Goal: Transaction & Acquisition: Download file/media

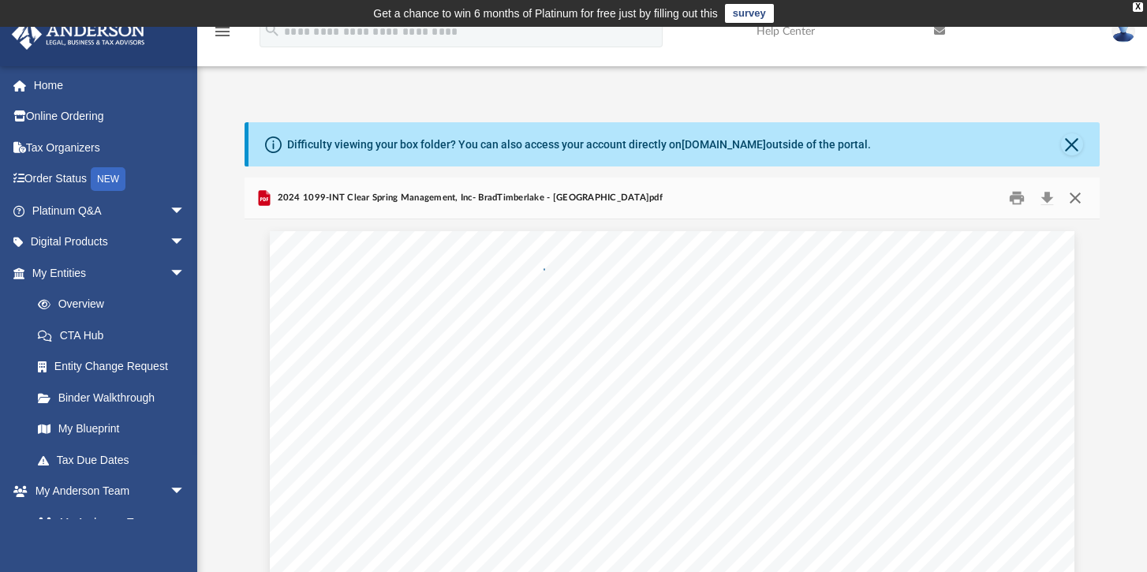
click at [1076, 199] on button "Close" at bounding box center [1075, 198] width 28 height 24
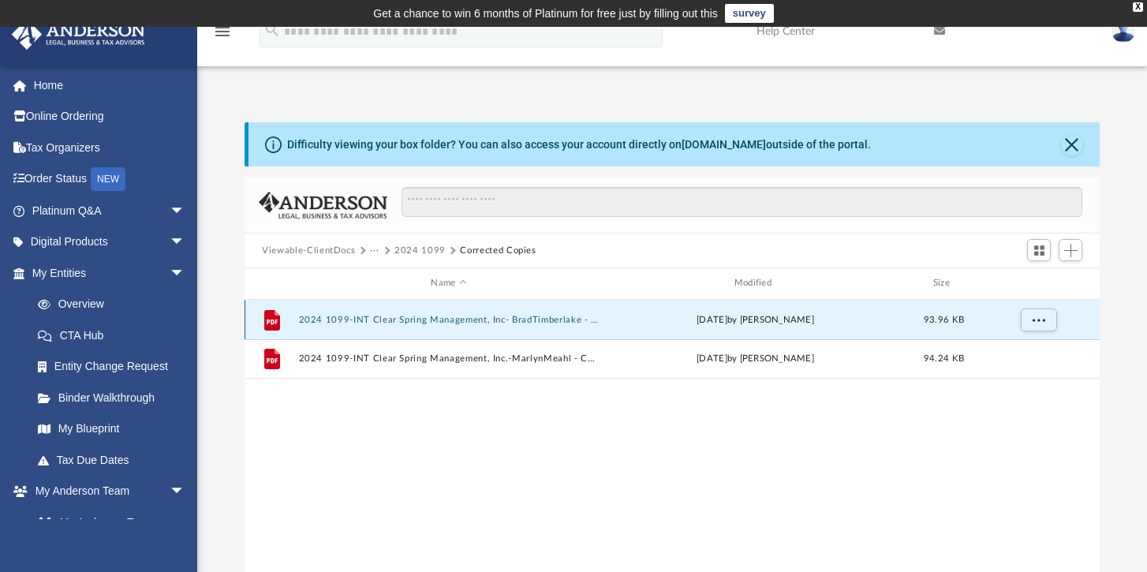
click at [586, 324] on button "2024 1099-INT Clear Spring Management, Inc- BradTimberlake - [GEOGRAPHIC_DATA]p…" at bounding box center [449, 320] width 300 height 10
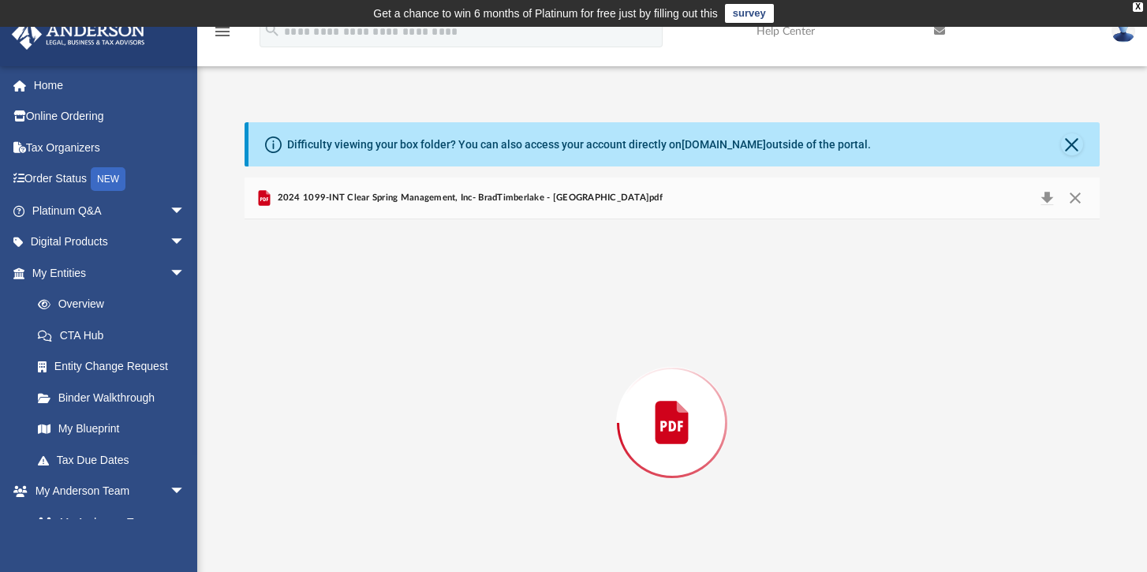
scroll to position [54, 0]
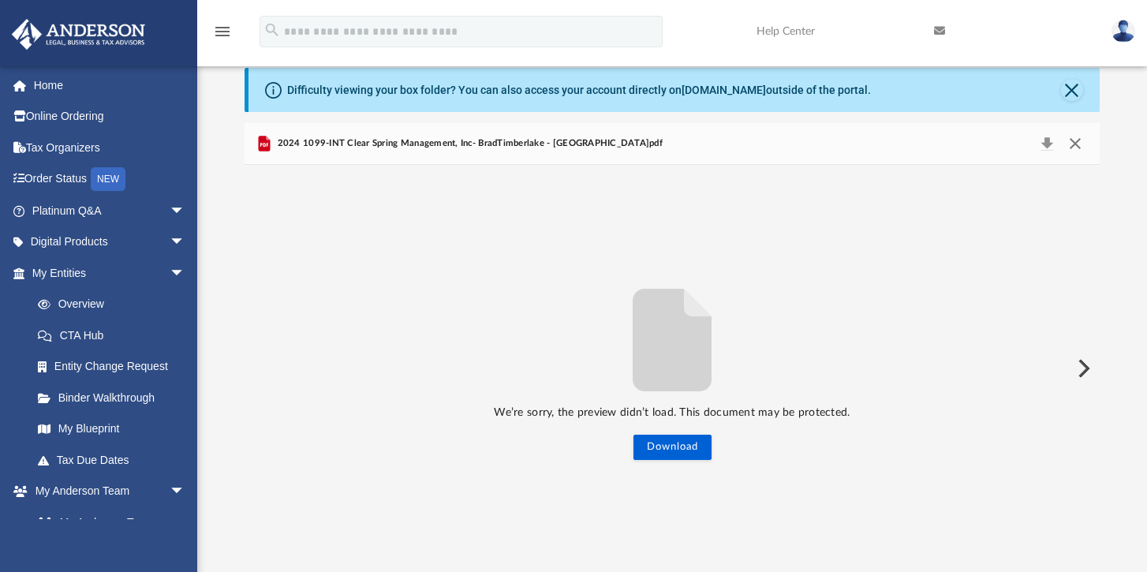
click at [1075, 146] on button "Close" at bounding box center [1075, 144] width 28 height 22
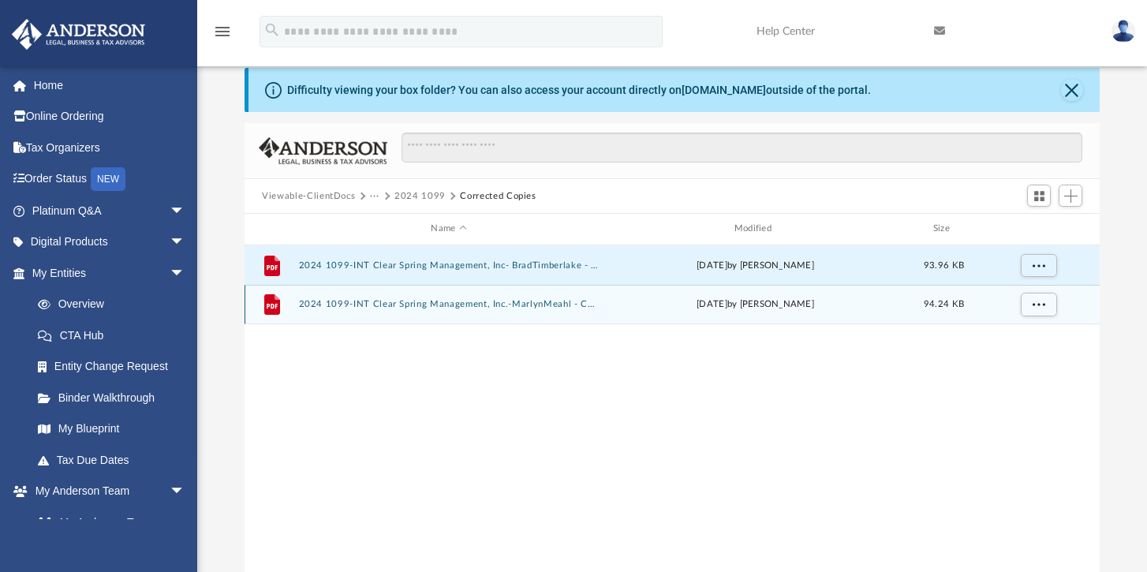
click at [389, 301] on button "2024 1099-INT Clear Spring Management, Inc.-MarlynMeahl - Corrected.pdf" at bounding box center [449, 304] width 300 height 10
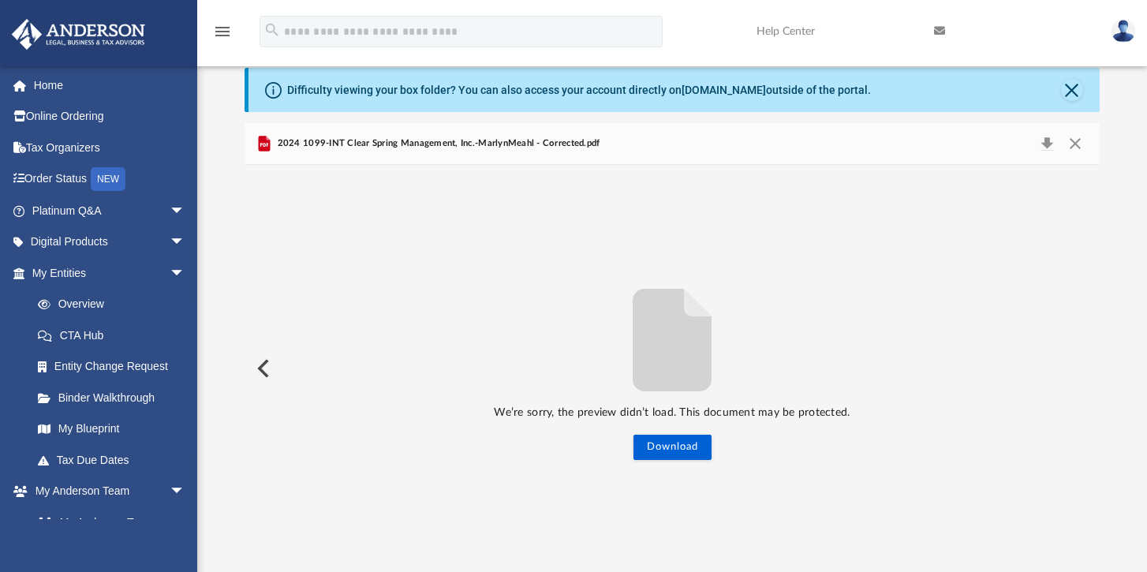
click at [576, 148] on span "2024 1099-INT Clear Spring Management, Inc.-MarlynMeahl - Corrected.pdf" at bounding box center [437, 144] width 326 height 14
click at [1078, 147] on button "Close" at bounding box center [1075, 144] width 28 height 22
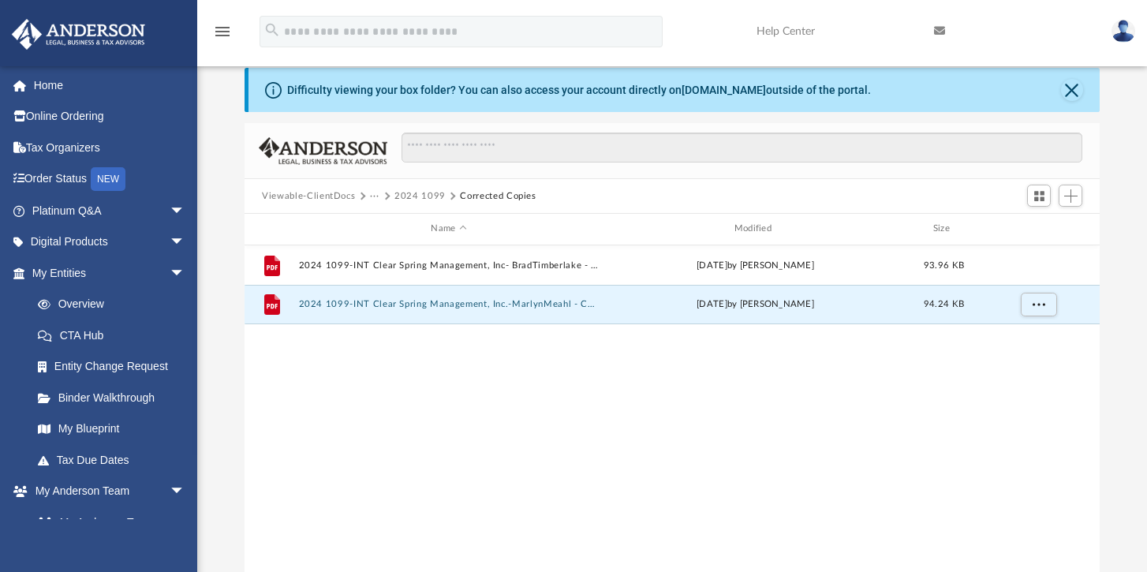
click at [417, 194] on button "2024 1099" at bounding box center [420, 196] width 51 height 14
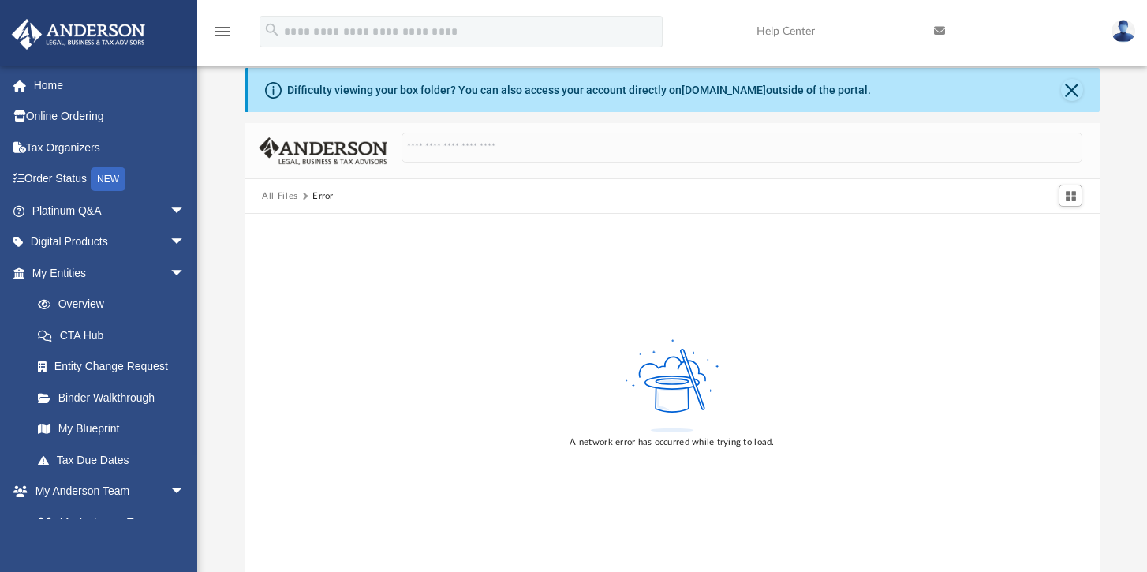
click at [327, 150] on img at bounding box center [323, 151] width 129 height 28
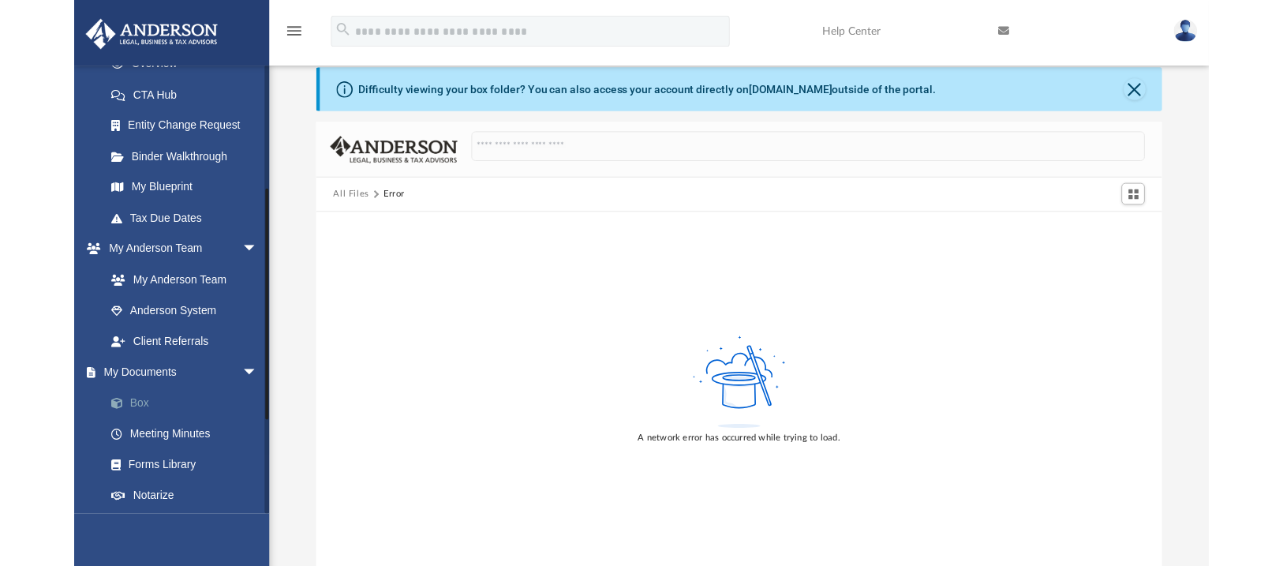
scroll to position [237, 0]
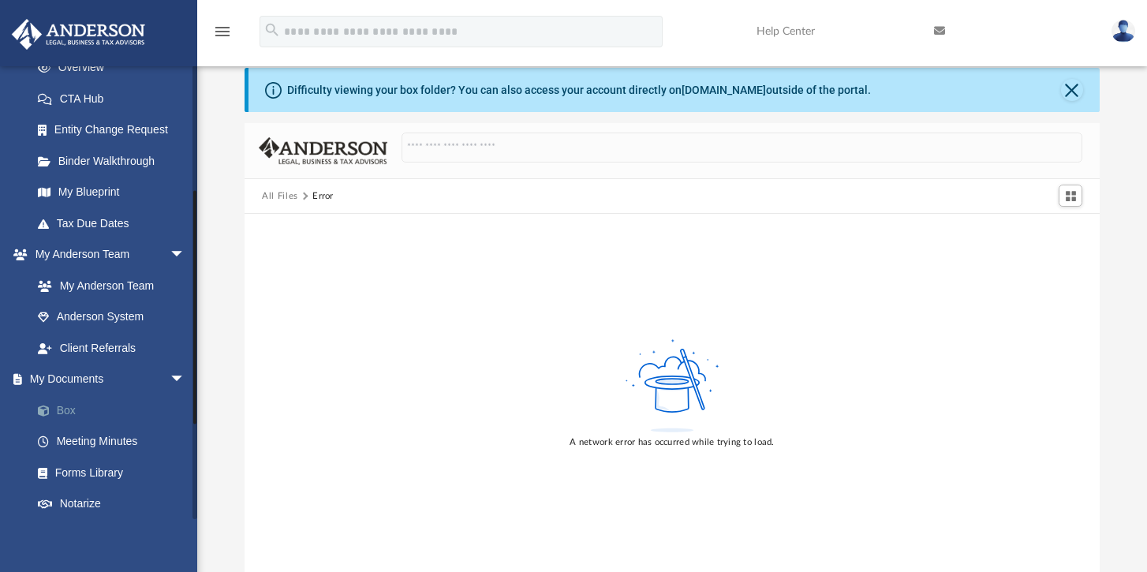
click at [63, 403] on link "Box" at bounding box center [115, 411] width 187 height 32
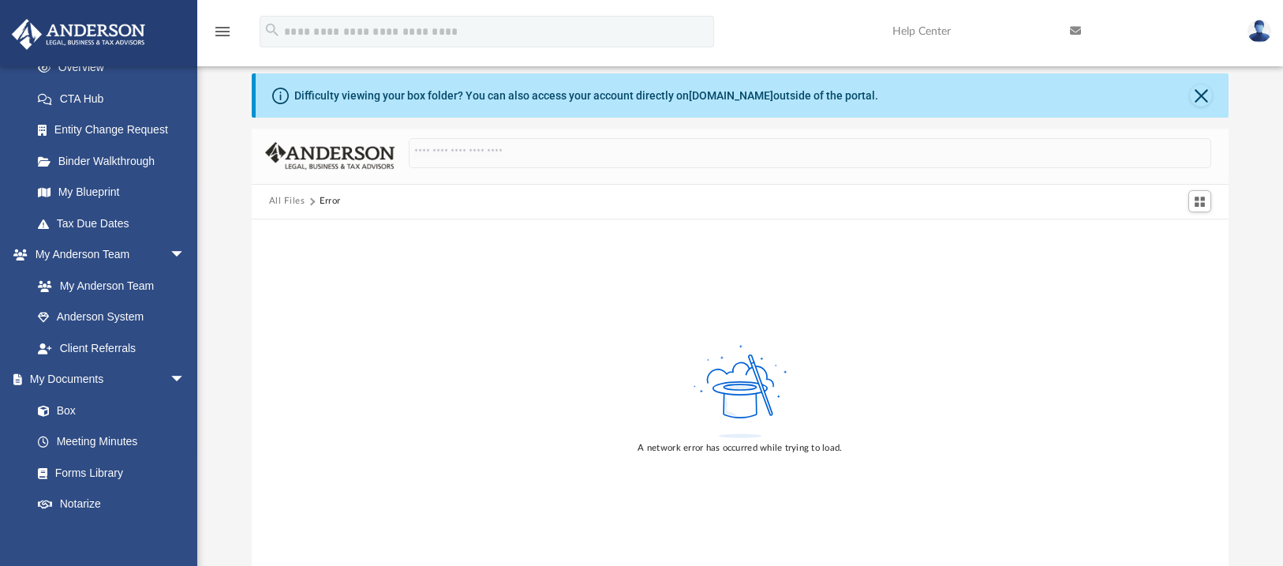
click at [282, 203] on button "All Files" at bounding box center [287, 201] width 36 height 14
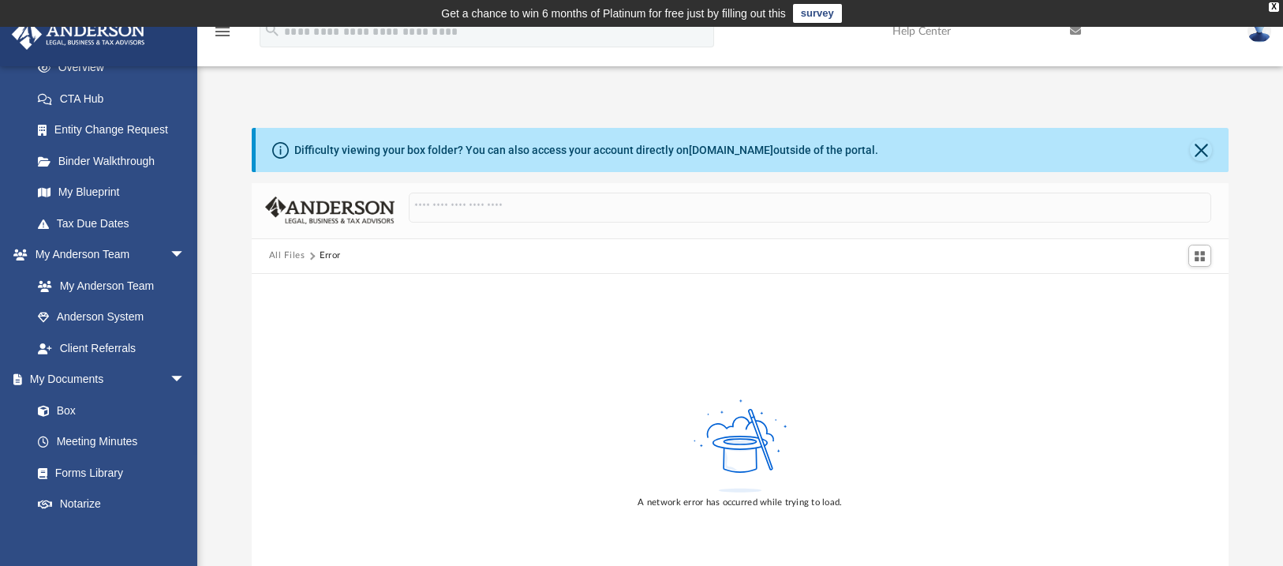
scroll to position [0, 0]
click at [55, 371] on link "My Documents arrow_drop_down" at bounding box center [110, 380] width 198 height 32
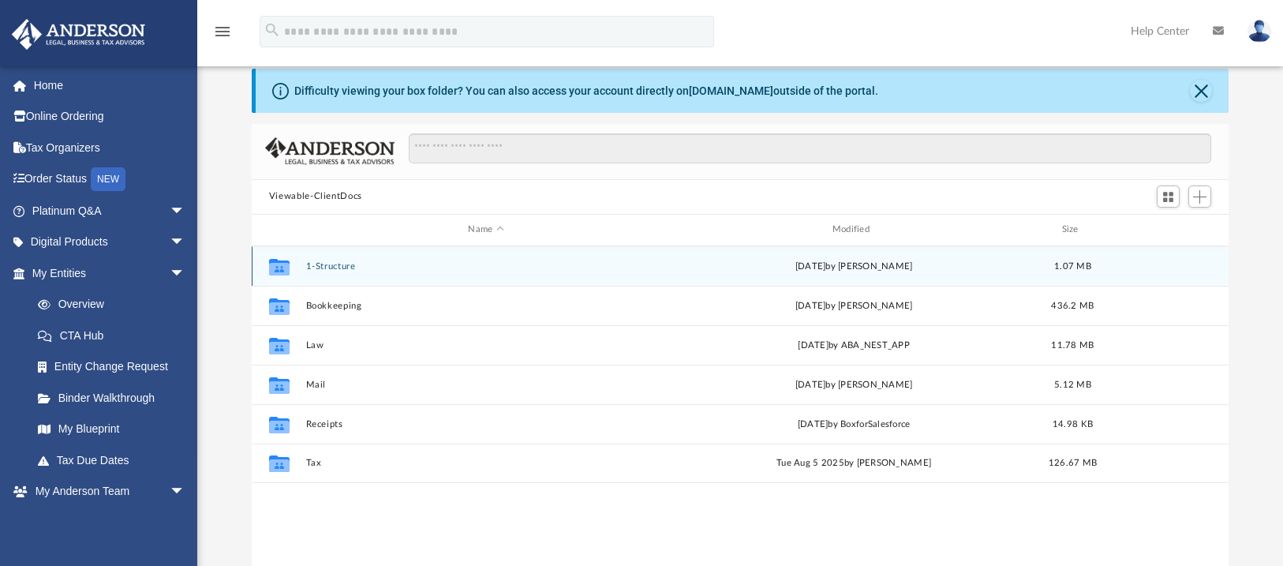
scroll to position [61, 0]
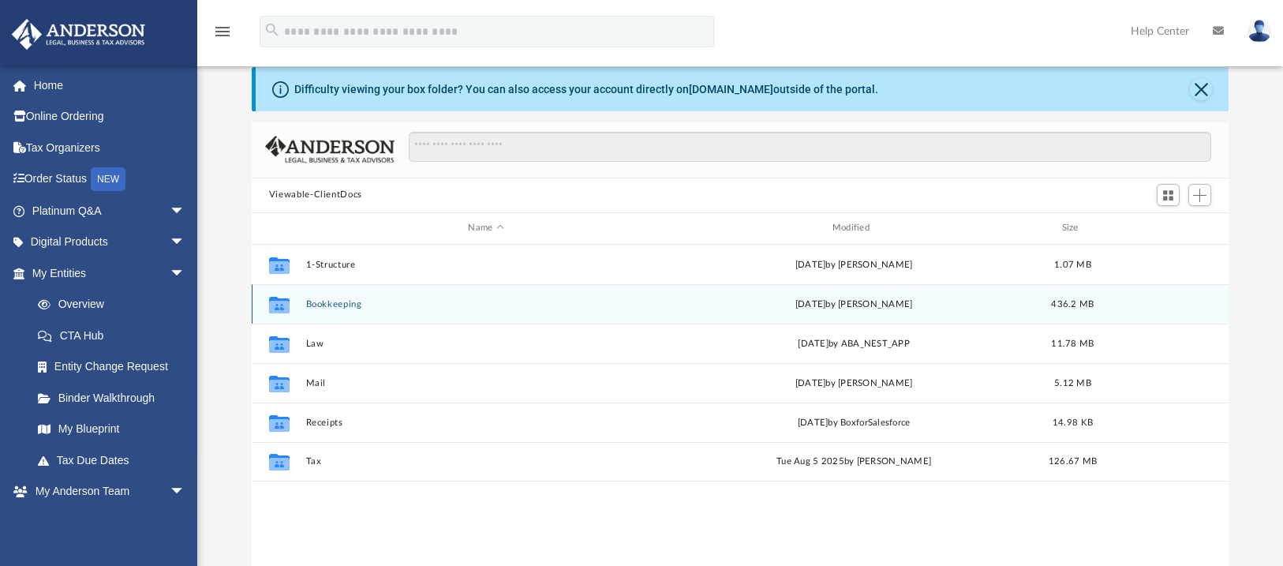
click at [331, 303] on button "Bookkeeping" at bounding box center [485, 303] width 361 height 10
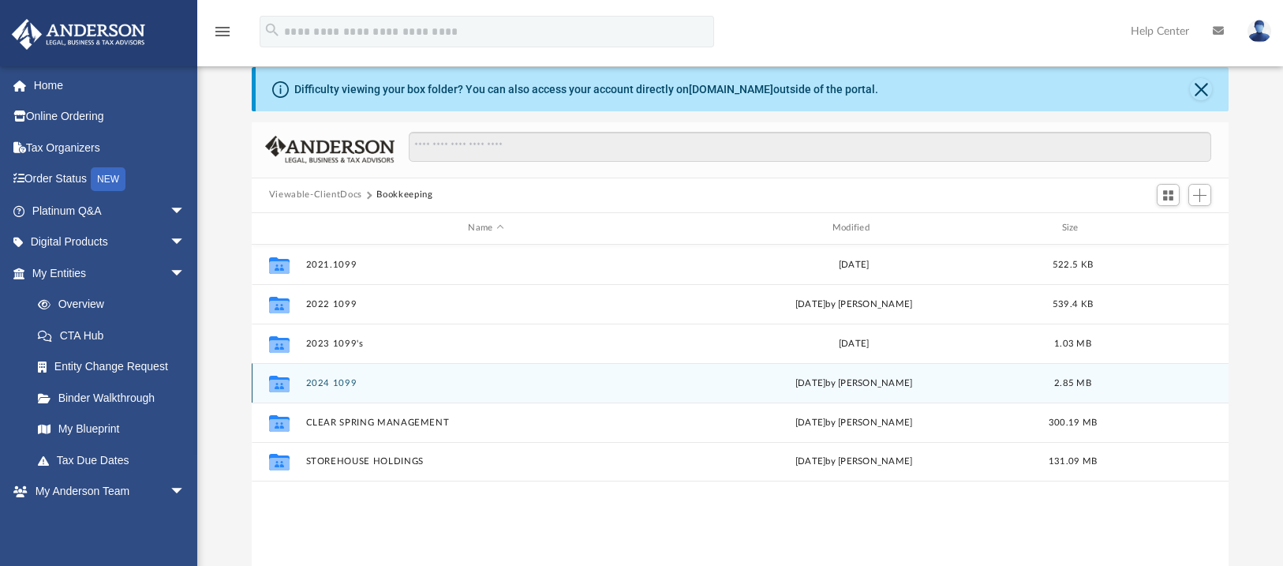
click at [339, 381] on button "2024 1099" at bounding box center [485, 382] width 361 height 10
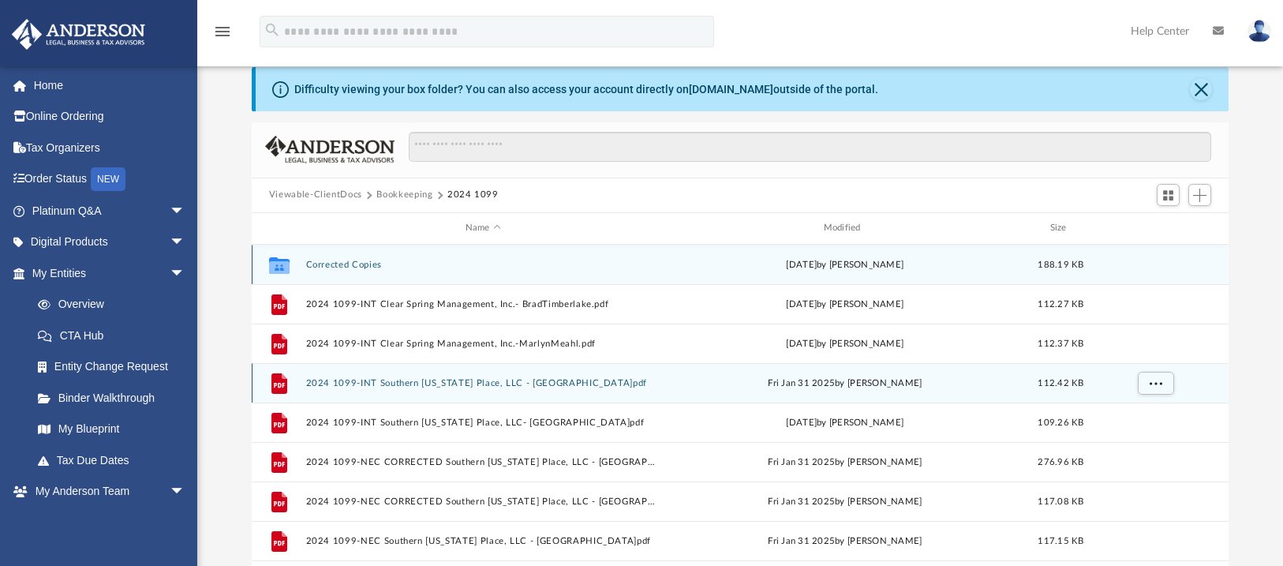
scroll to position [36, 0]
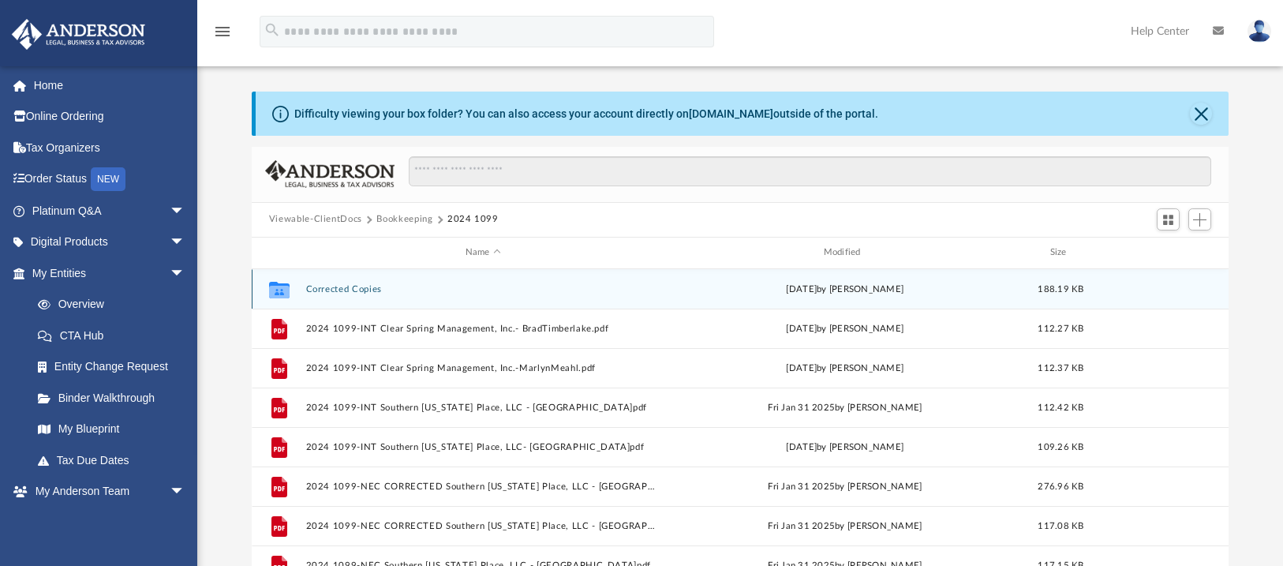
click at [349, 289] on button "Corrected Copies" at bounding box center [482, 288] width 355 height 10
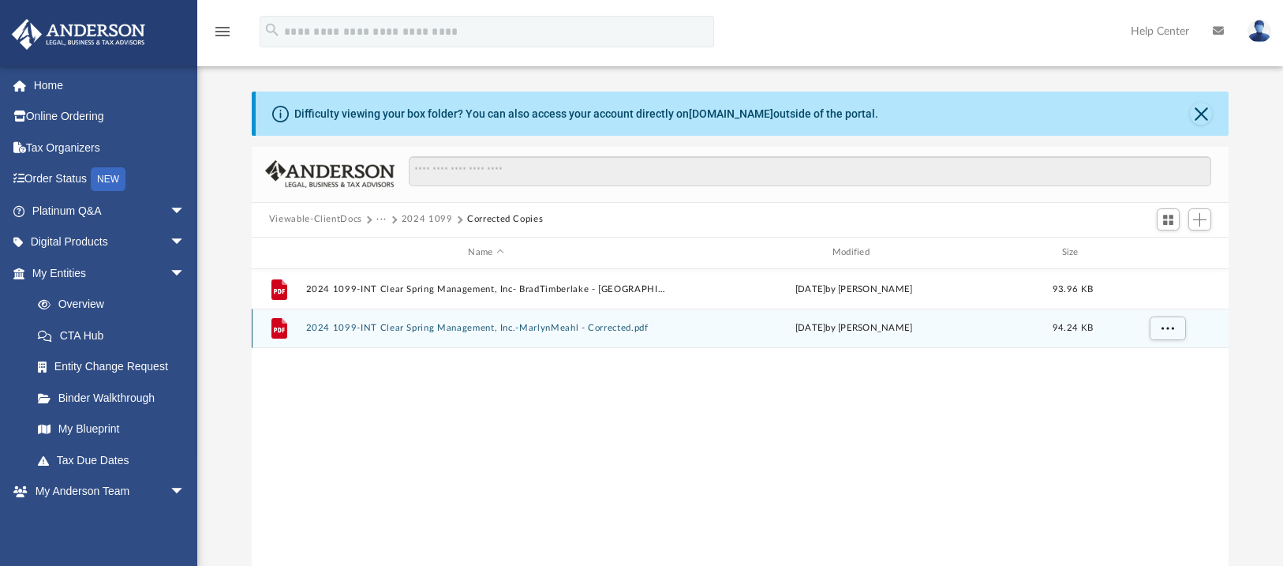
click at [466, 323] on button "2024 1099-INT Clear Spring Management, Inc.-MarlynMeahl - Corrected.pdf" at bounding box center [485, 328] width 361 height 10
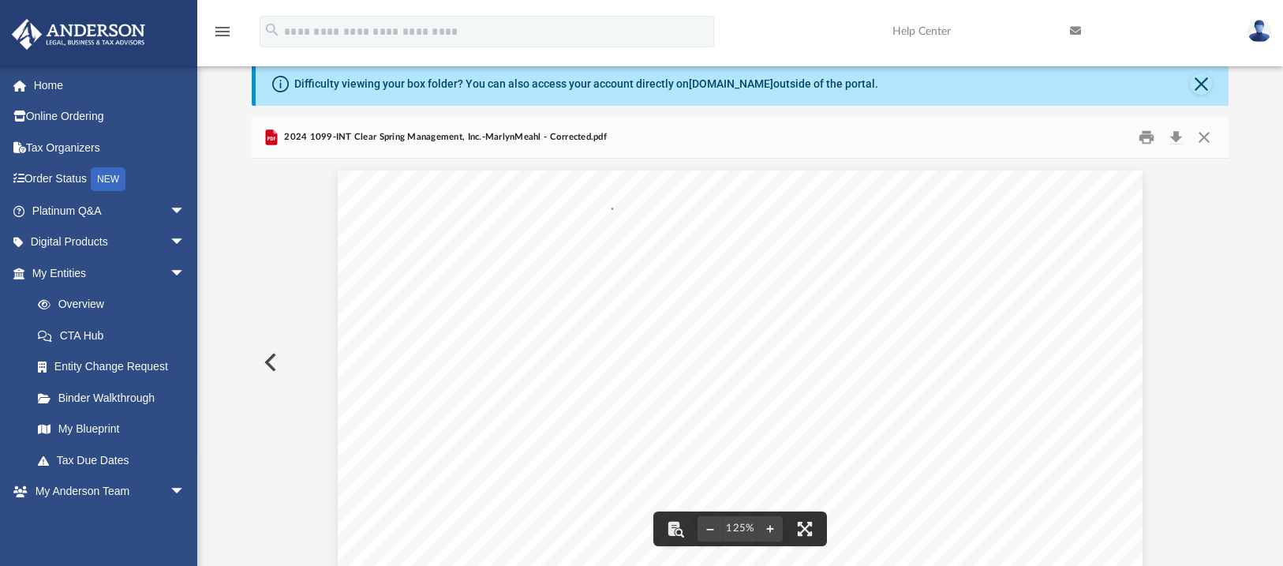
scroll to position [0, 0]
click at [1205, 139] on button "Close" at bounding box center [1204, 137] width 28 height 24
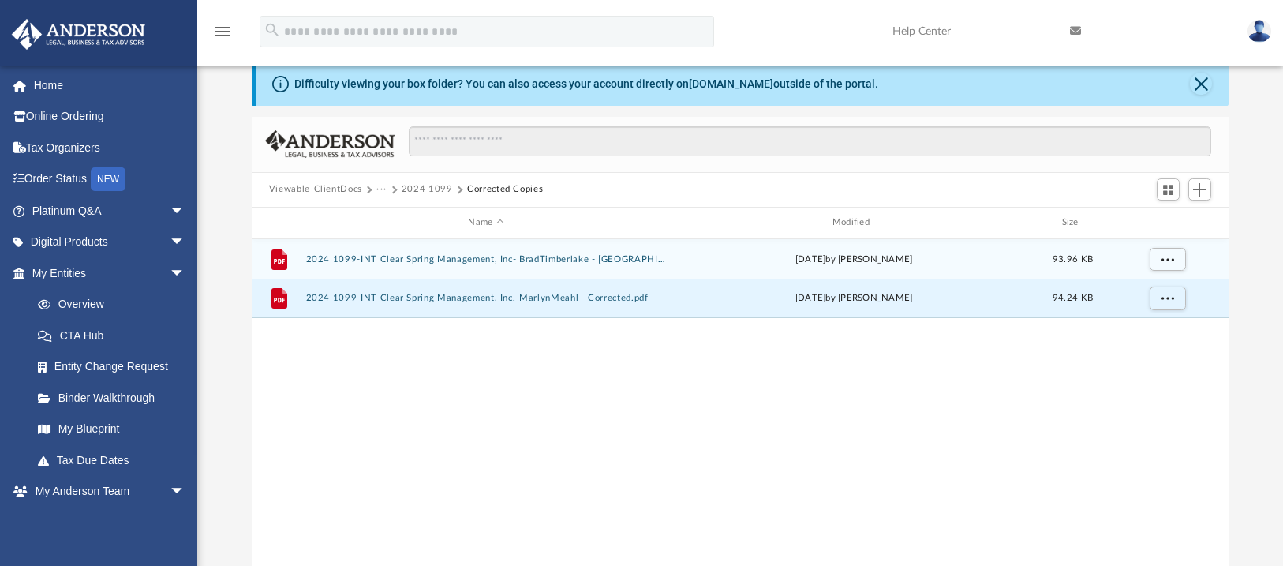
click at [555, 259] on button "2024 1099-INT Clear Spring Management, Inc- BradTimberlake - [GEOGRAPHIC_DATA]p…" at bounding box center [485, 258] width 361 height 10
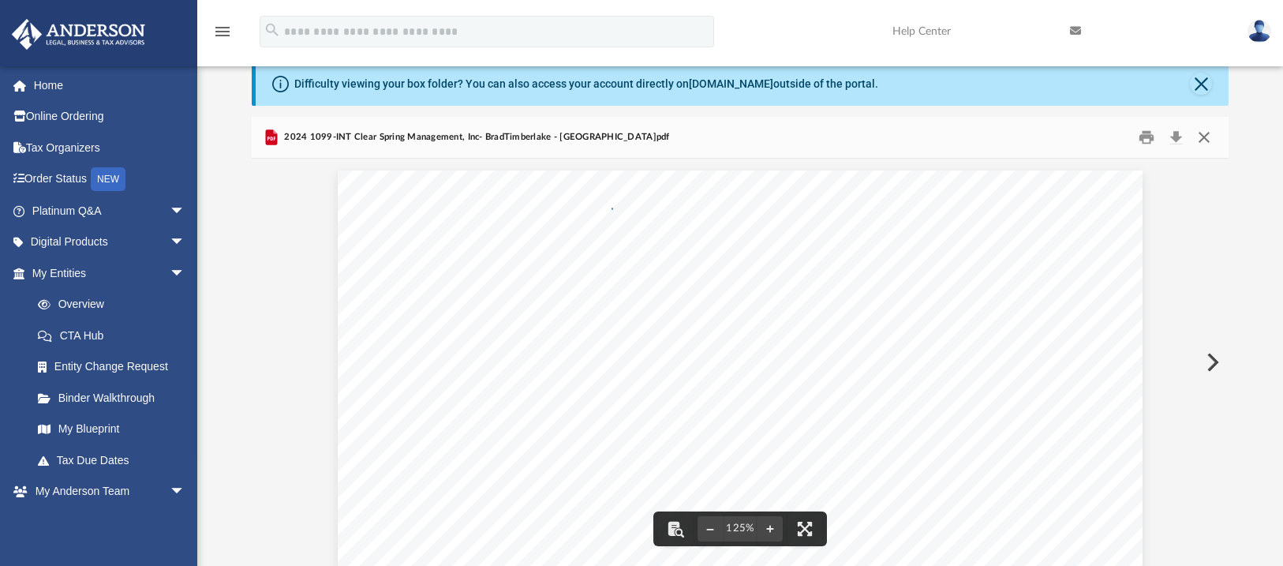
click at [1203, 135] on button "Close" at bounding box center [1204, 137] width 28 height 24
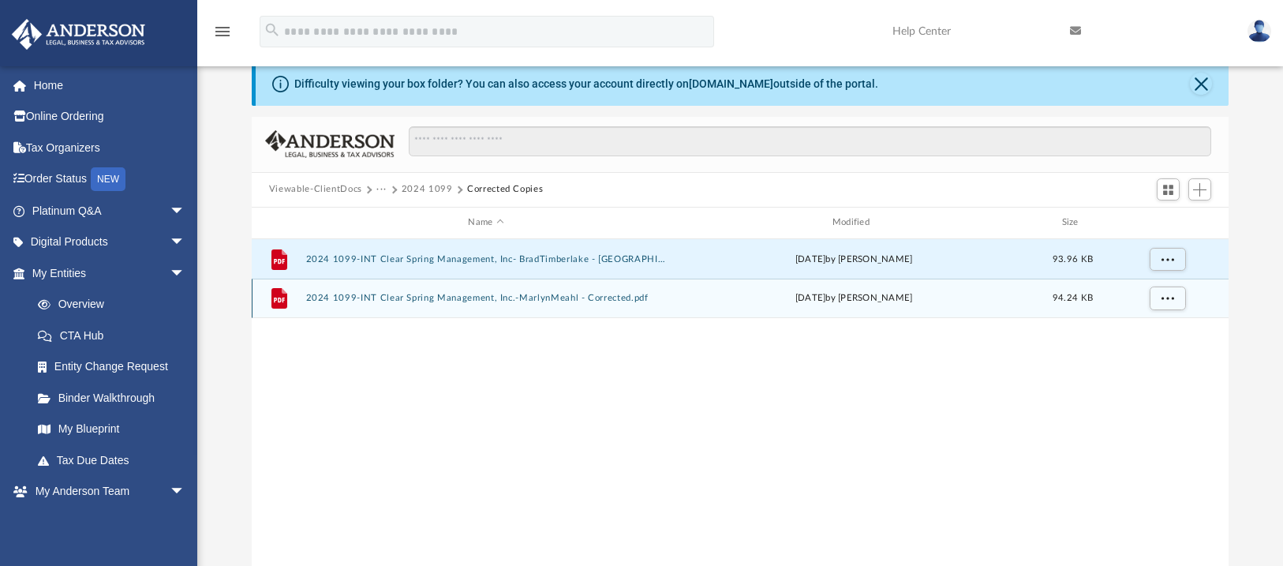
click at [582, 300] on button "2024 1099-INT Clear Spring Management, Inc.-MarlynMeahl - Corrected.pdf" at bounding box center [485, 298] width 361 height 10
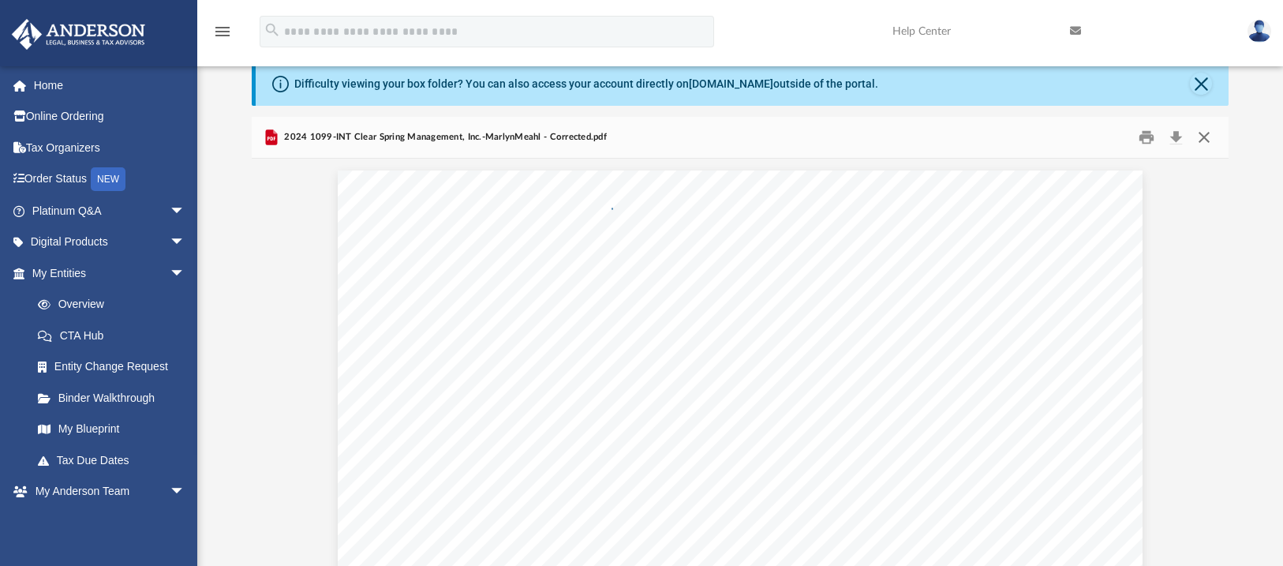
click at [1207, 137] on button "Close" at bounding box center [1204, 137] width 28 height 24
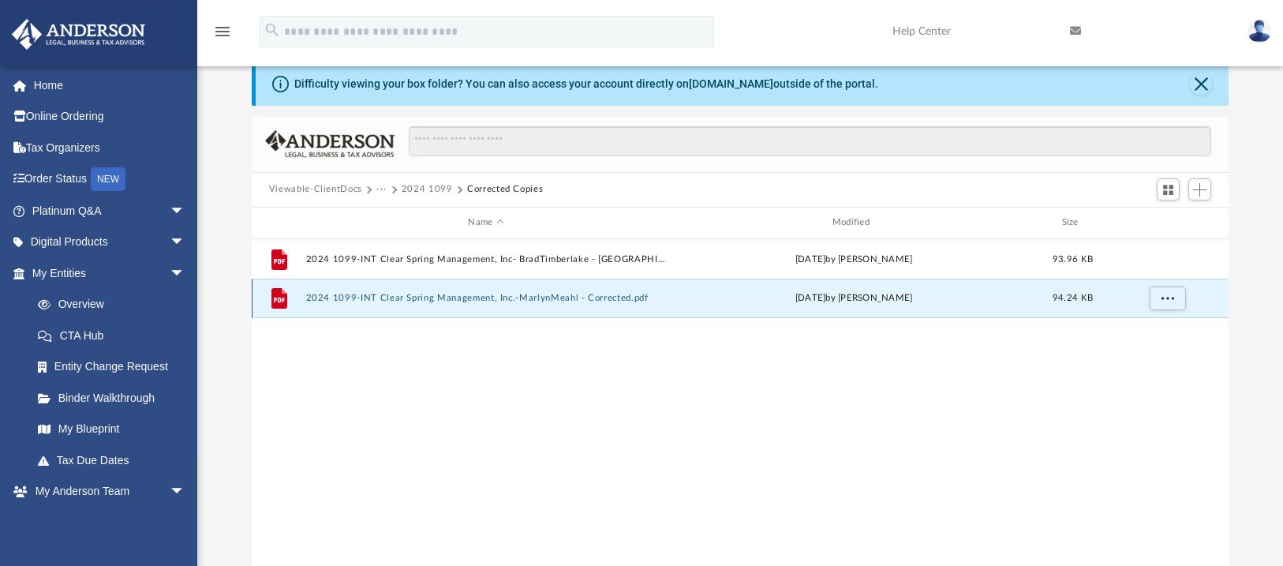
click at [619, 298] on button "2024 1099-INT Clear Spring Management, Inc.-MarlynMeahl - Corrected.pdf" at bounding box center [485, 298] width 361 height 10
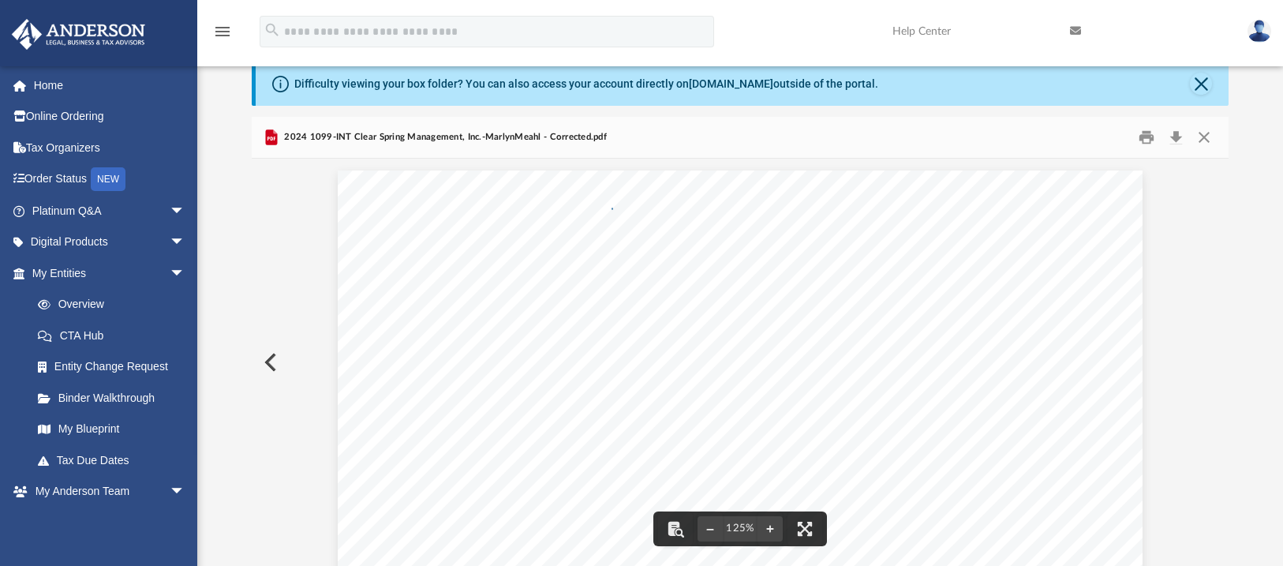
scroll to position [28, 0]
click at [1208, 140] on button "Close" at bounding box center [1204, 137] width 28 height 24
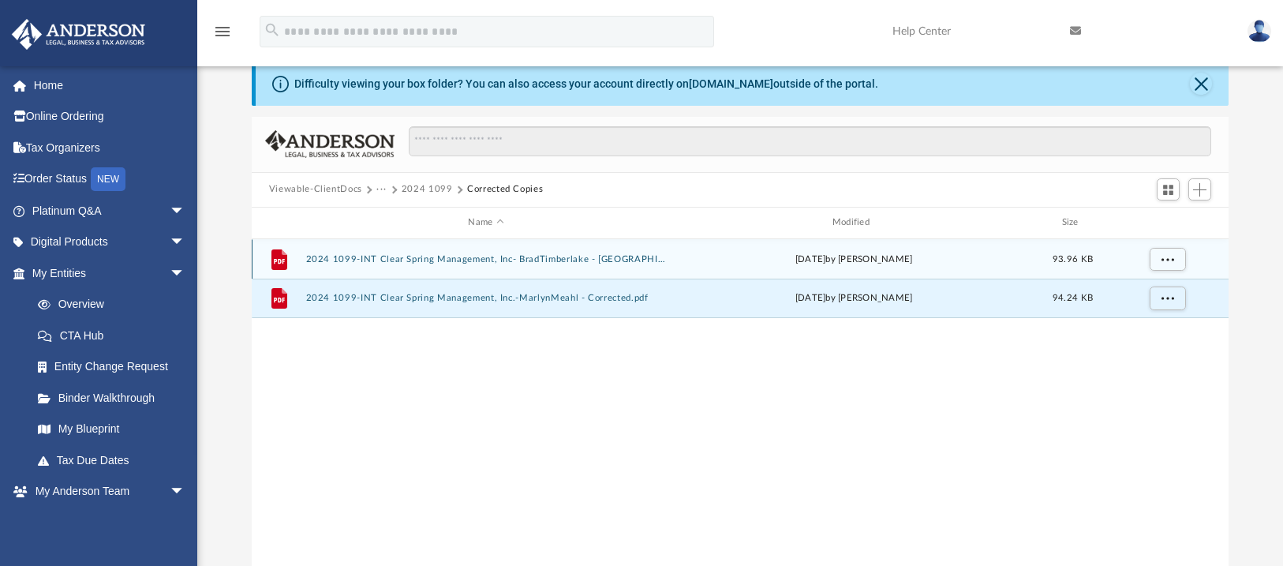
click at [432, 255] on button "2024 1099-INT Clear Spring Management, Inc- BradTimberlake - [GEOGRAPHIC_DATA]p…" at bounding box center [485, 258] width 361 height 10
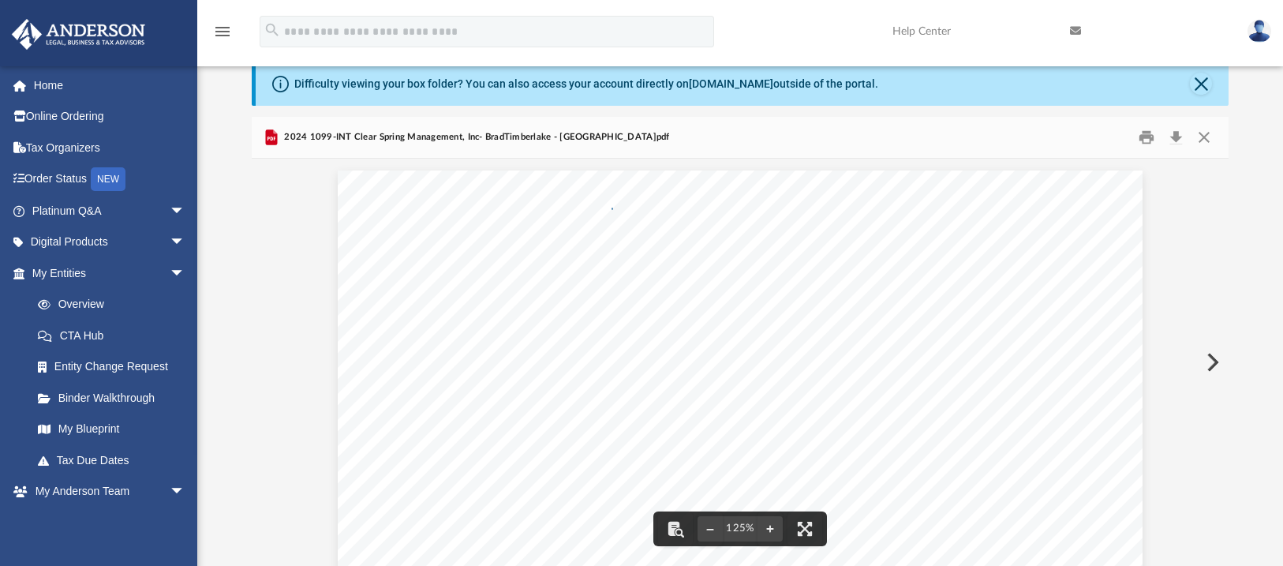
scroll to position [0, 0]
click at [1204, 142] on button "Close" at bounding box center [1204, 137] width 28 height 24
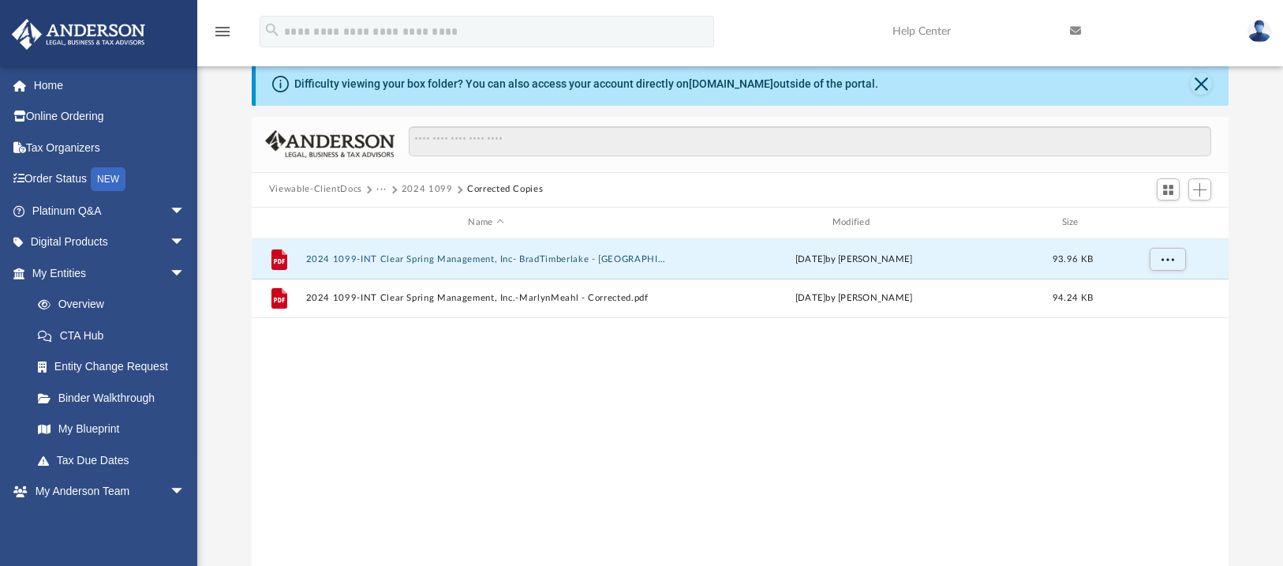
click at [414, 187] on button "2024 1099" at bounding box center [427, 189] width 51 height 14
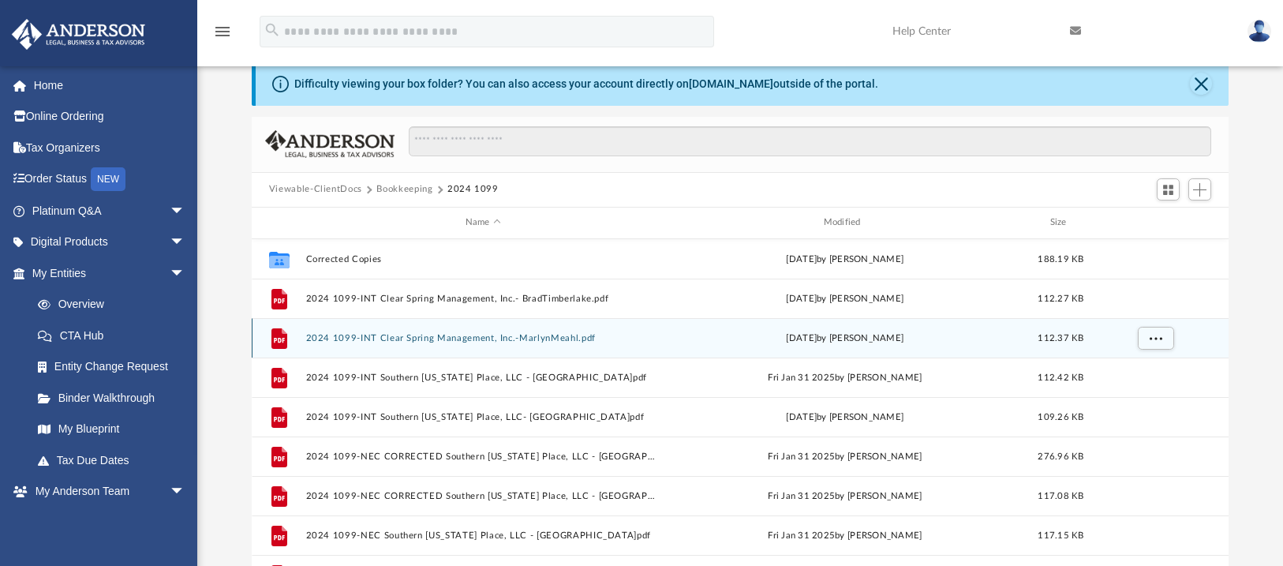
click at [477, 338] on button "2024 1099-INT Clear Spring Management, Inc.-MarlynMeahl.pdf" at bounding box center [482, 337] width 355 height 10
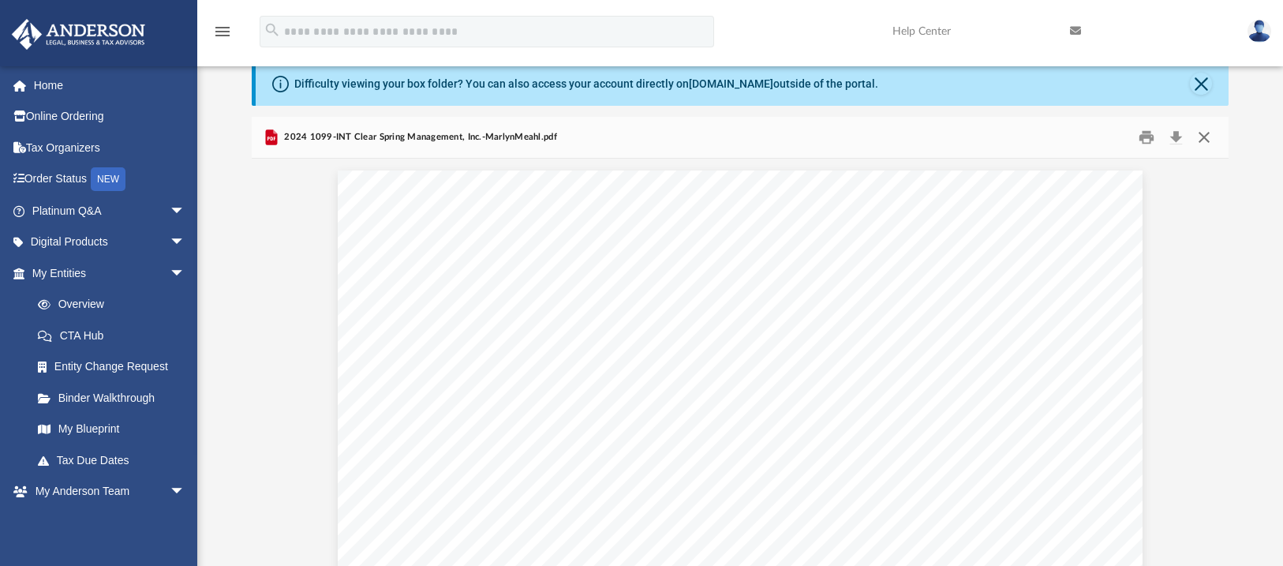
click at [1203, 139] on button "Close" at bounding box center [1204, 137] width 28 height 24
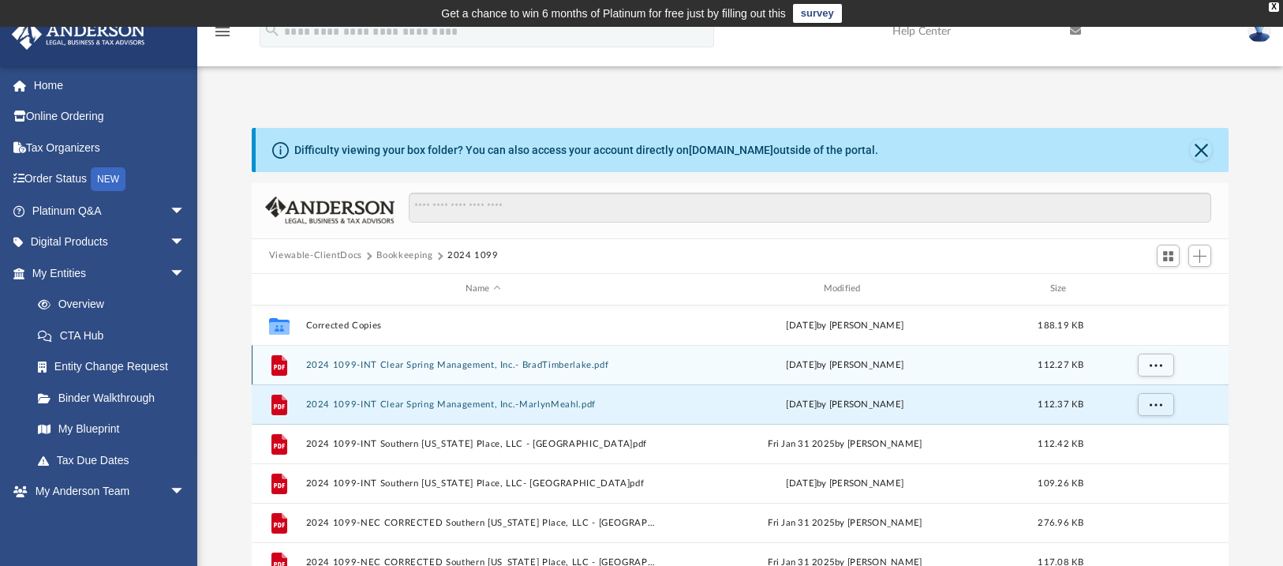
click at [499, 363] on button "2024 1099-INT Clear Spring Management, Inc.- BradTimberlake.pdf" at bounding box center [482, 364] width 355 height 10
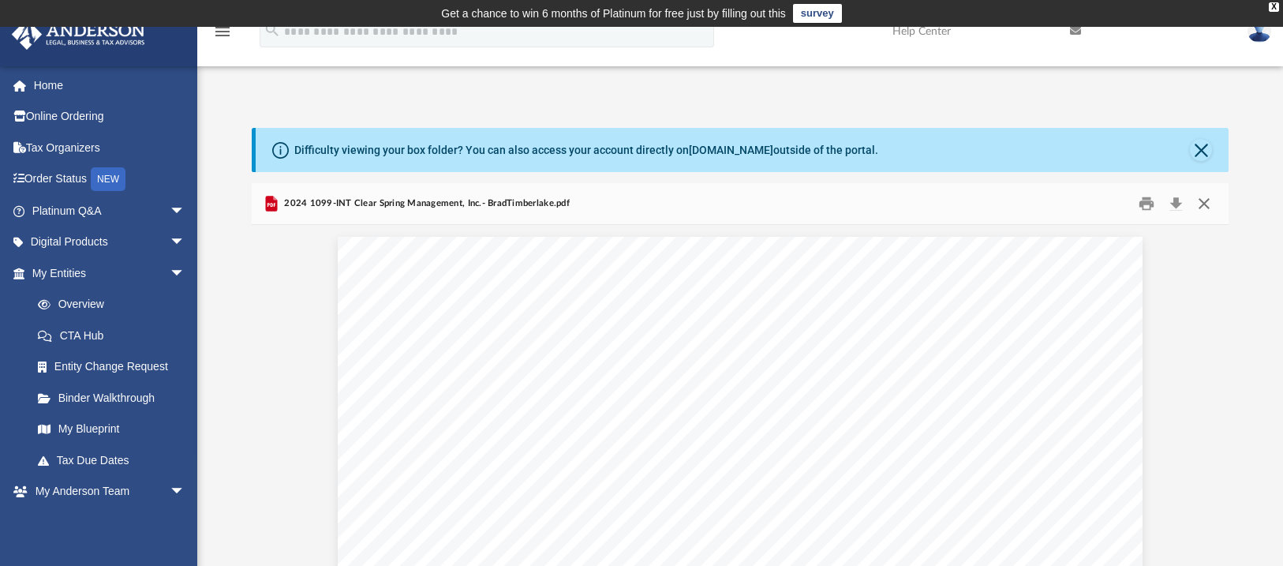
click at [1206, 205] on button "Close" at bounding box center [1204, 203] width 28 height 24
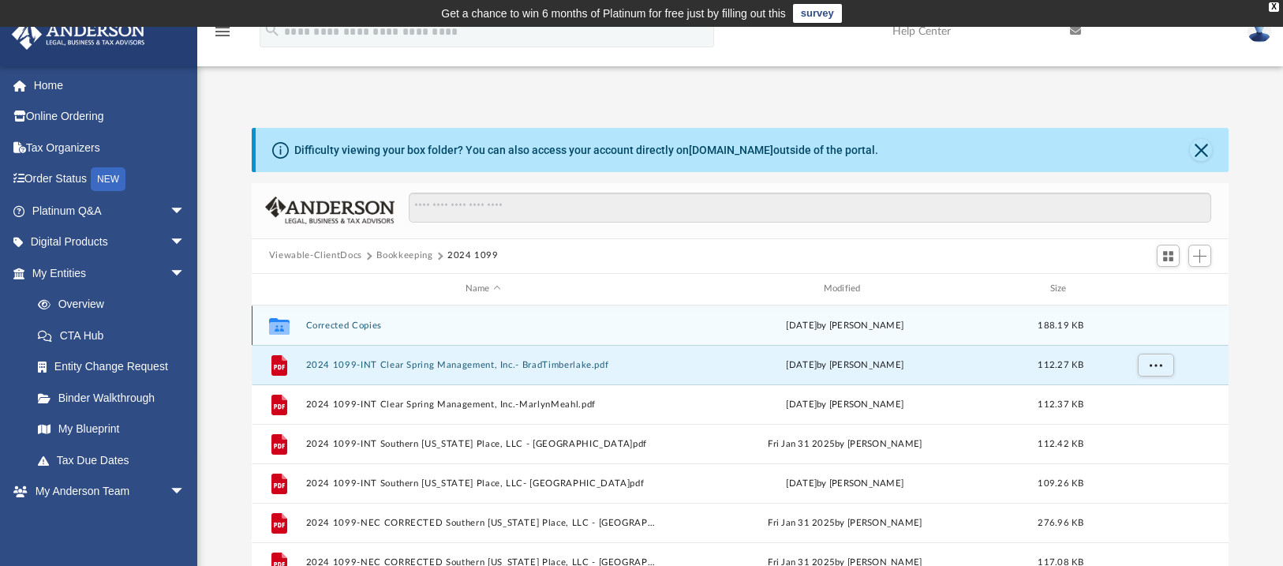
click at [348, 324] on button "Corrected Copies" at bounding box center [482, 325] width 355 height 10
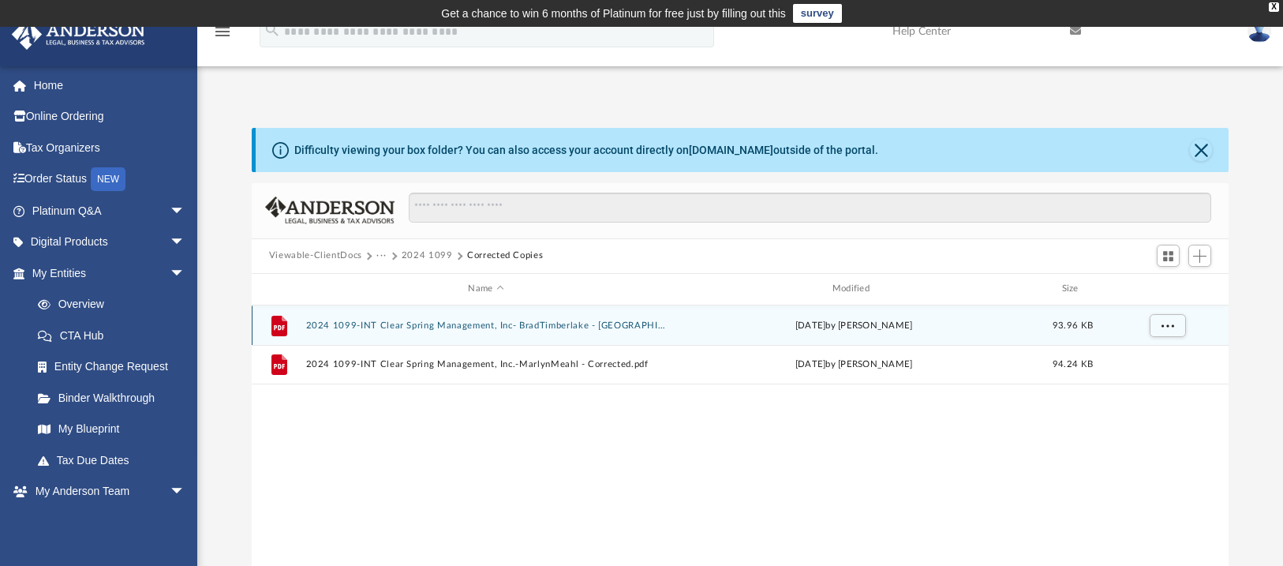
click at [539, 326] on button "2024 1099-INT Clear Spring Management, Inc- BradTimberlake - [GEOGRAPHIC_DATA]p…" at bounding box center [485, 325] width 361 height 10
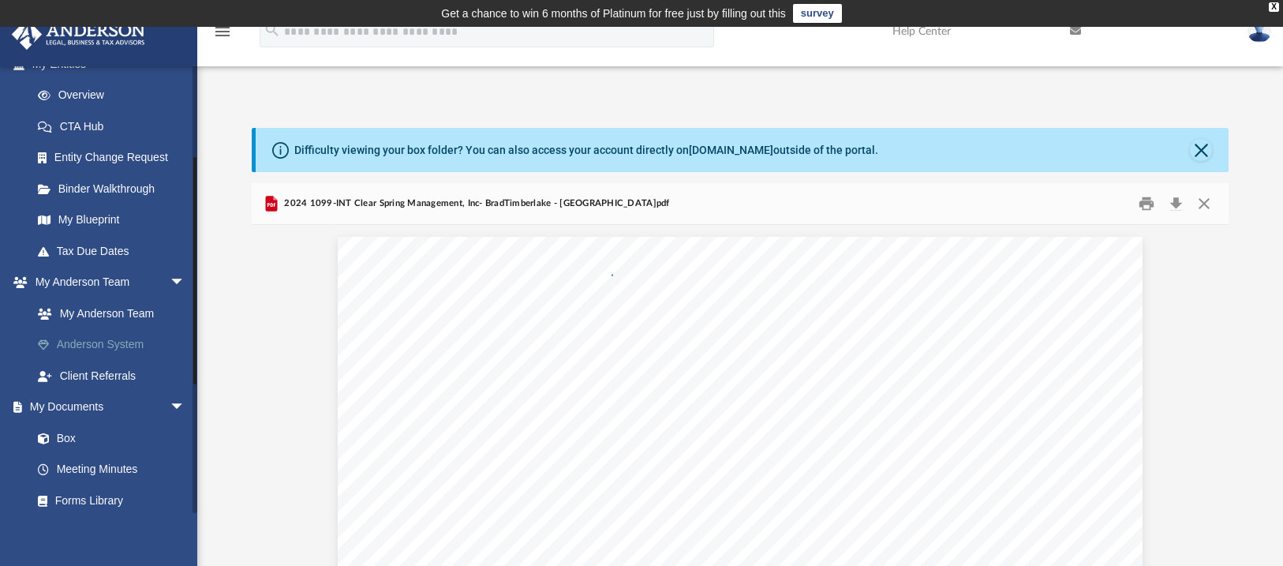
scroll to position [211, 0]
click at [69, 428] on link "Box" at bounding box center [115, 437] width 187 height 32
click at [1207, 203] on button "Close" at bounding box center [1204, 203] width 28 height 24
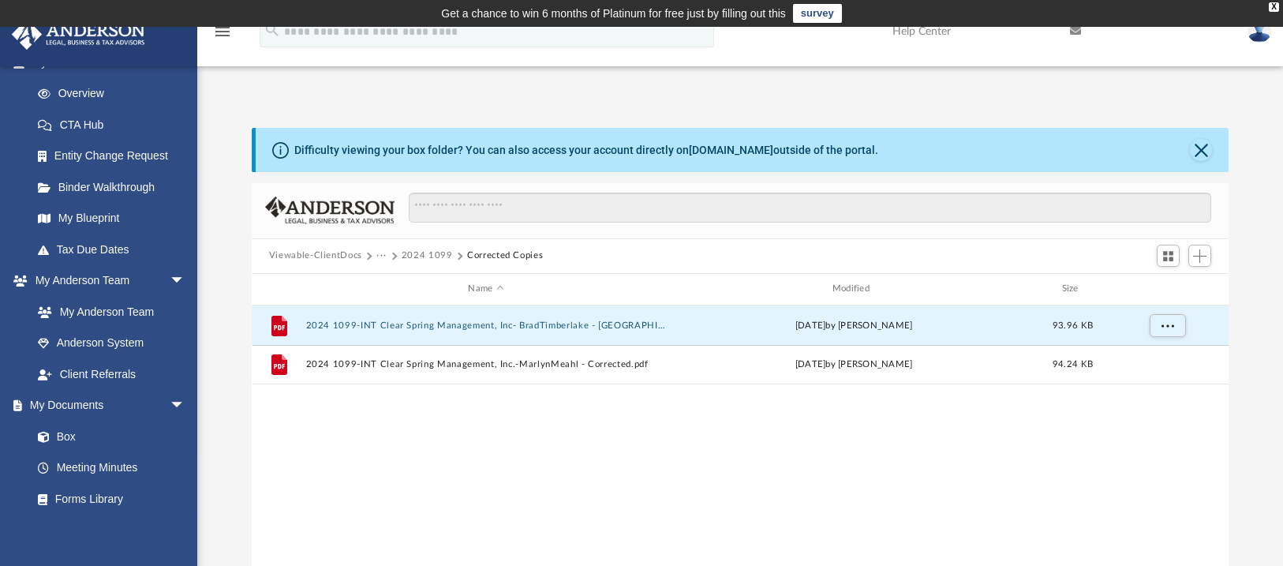
click at [346, 259] on button "Viewable-ClientDocs" at bounding box center [315, 256] width 93 height 14
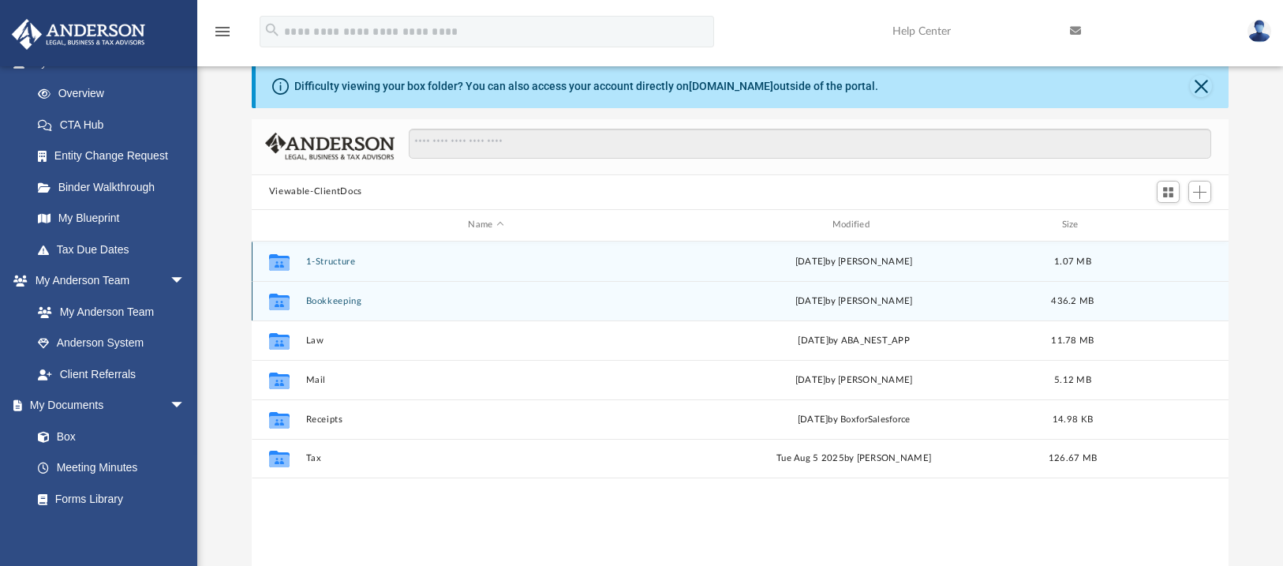
scroll to position [65, 0]
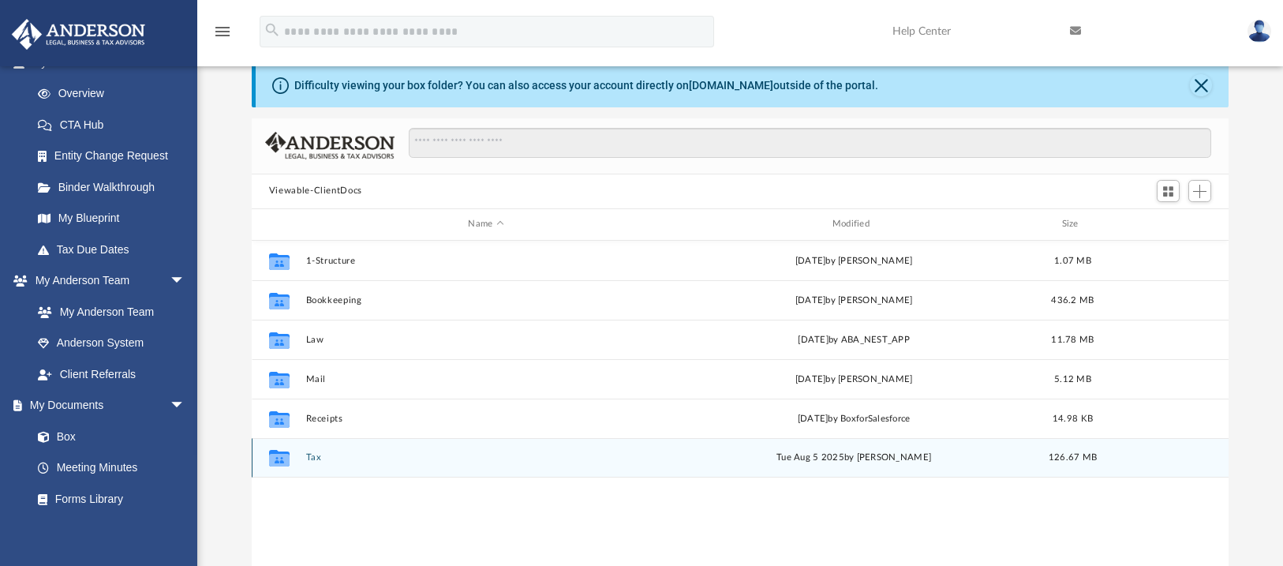
click at [312, 458] on button "Tax" at bounding box center [485, 457] width 361 height 10
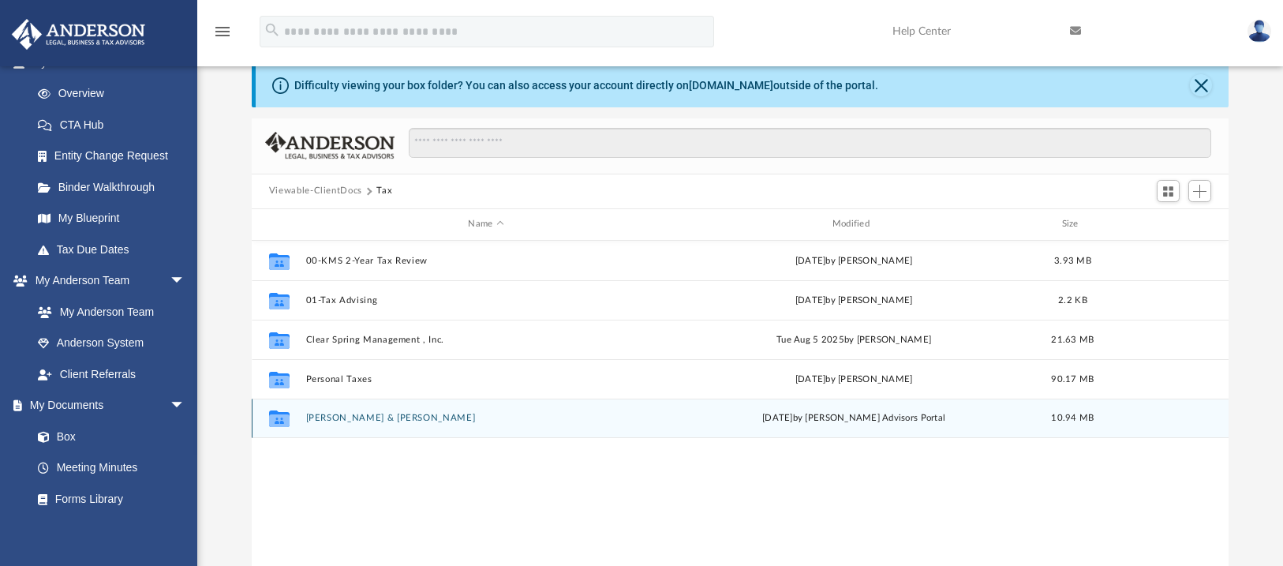
click at [359, 414] on button "[PERSON_NAME] & [PERSON_NAME]" at bounding box center [485, 418] width 361 height 10
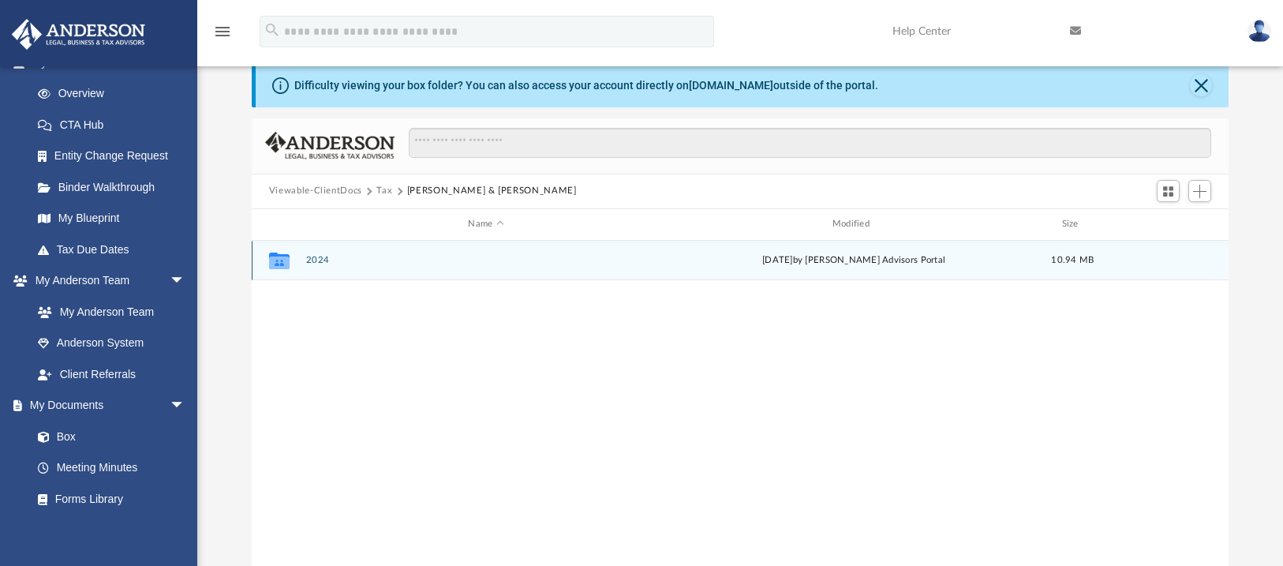
click at [317, 260] on button "2024" at bounding box center [485, 260] width 361 height 10
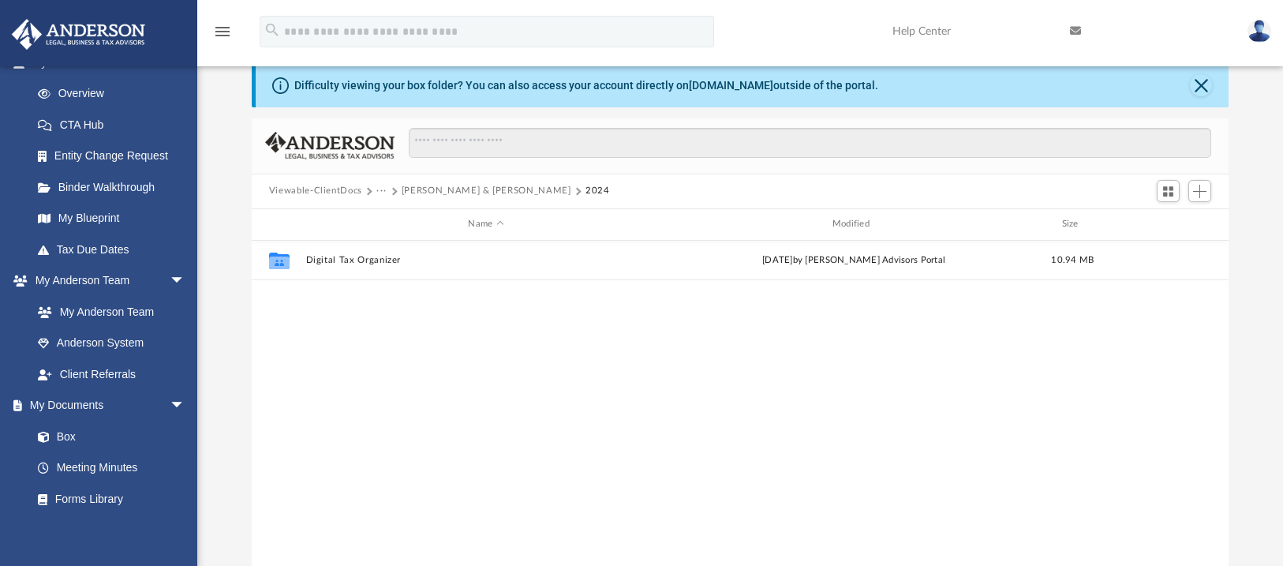
click at [428, 189] on button "[PERSON_NAME] & [PERSON_NAME]" at bounding box center [487, 191] width 170 height 14
click at [380, 193] on button "Tax" at bounding box center [384, 191] width 16 height 14
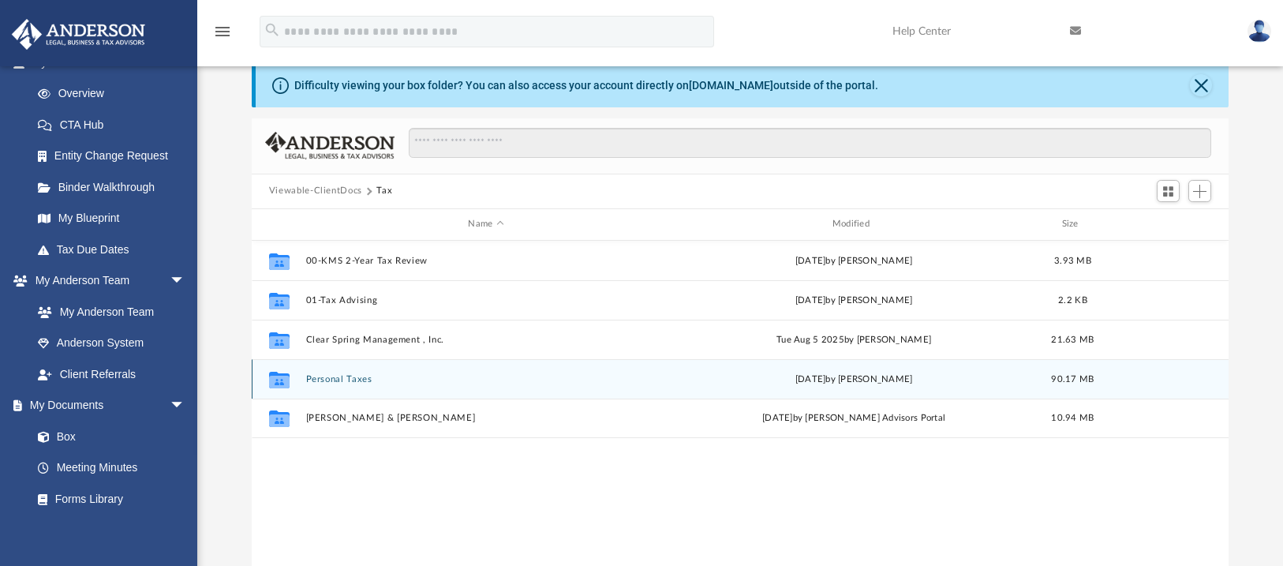
click at [350, 378] on button "Personal Taxes" at bounding box center [485, 378] width 361 height 10
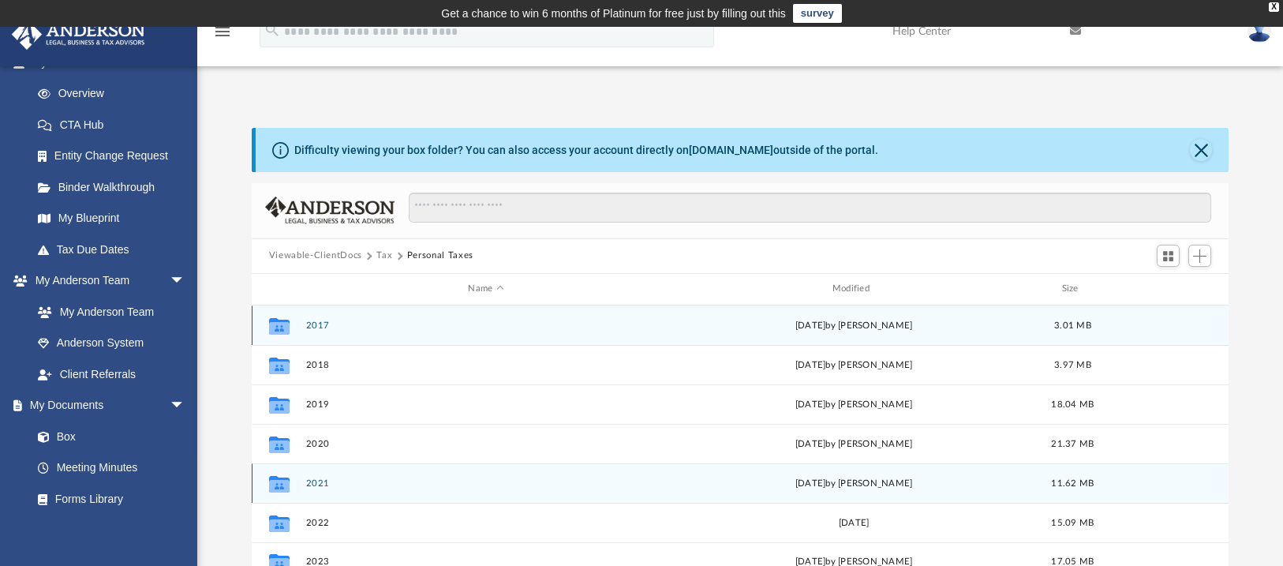
scroll to position [0, 0]
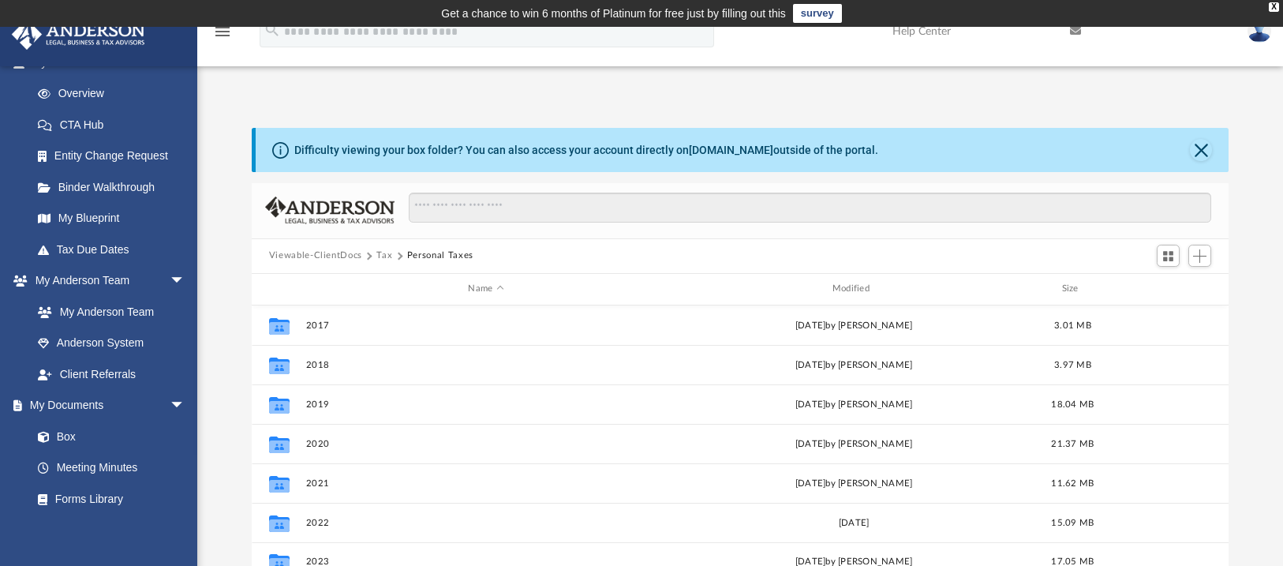
click at [384, 254] on button "Tax" at bounding box center [384, 256] width 16 height 14
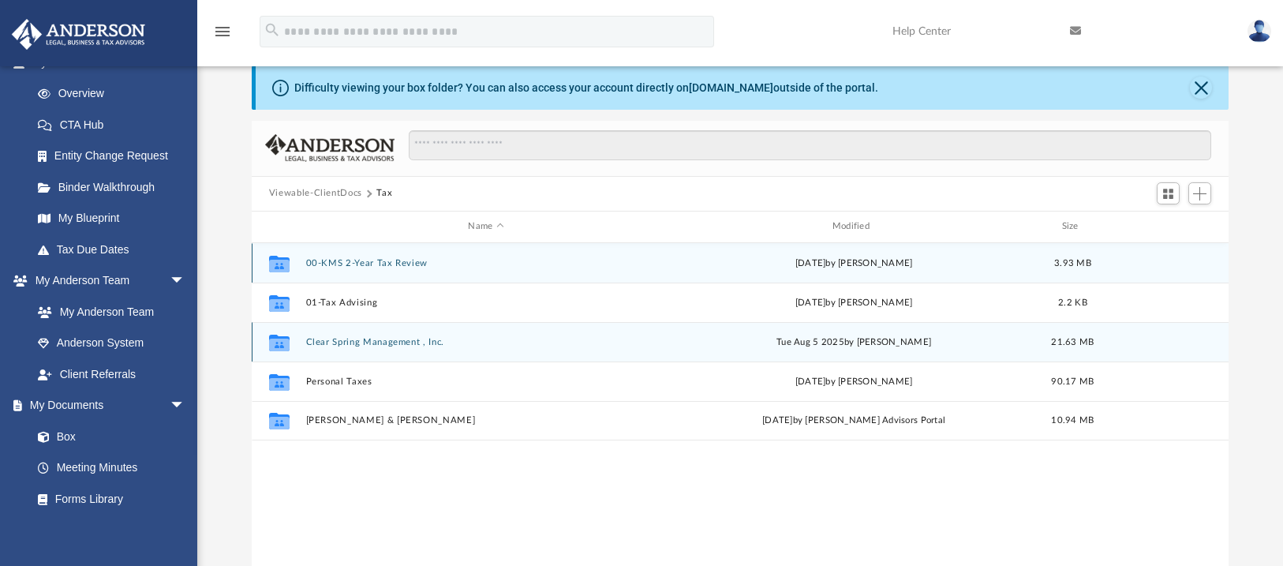
scroll to position [64, 0]
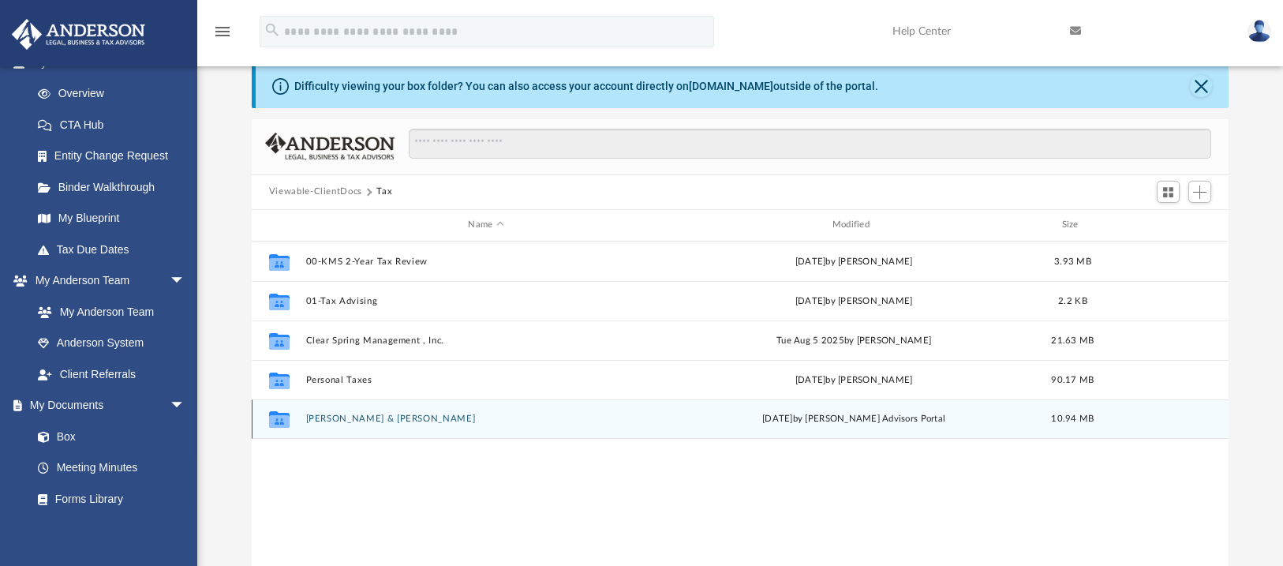
click at [346, 421] on button "[PERSON_NAME] & [PERSON_NAME]" at bounding box center [485, 419] width 361 height 10
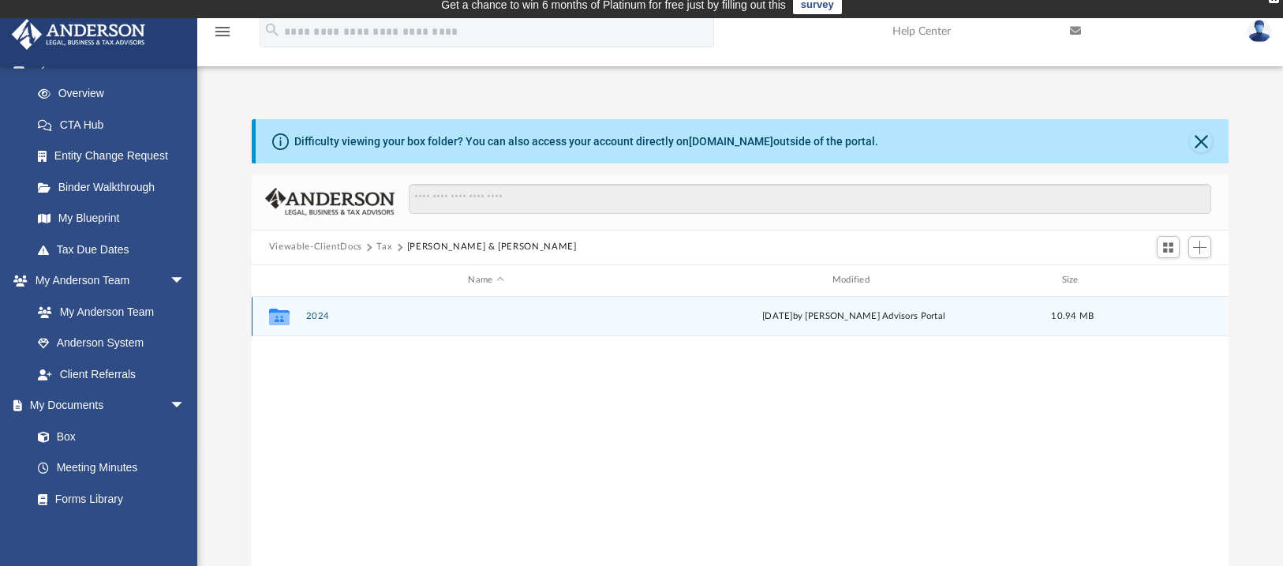
scroll to position [0, 0]
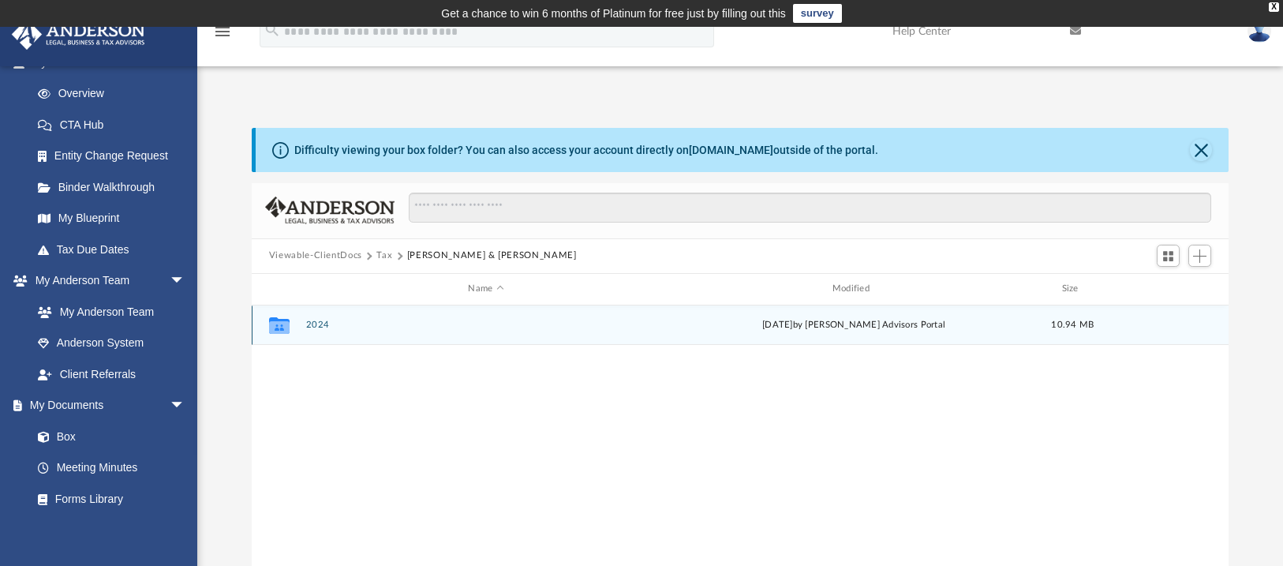
click at [324, 325] on button "2024" at bounding box center [485, 325] width 361 height 10
click at [345, 325] on button "Digital Tax Organizer" at bounding box center [485, 325] width 361 height 10
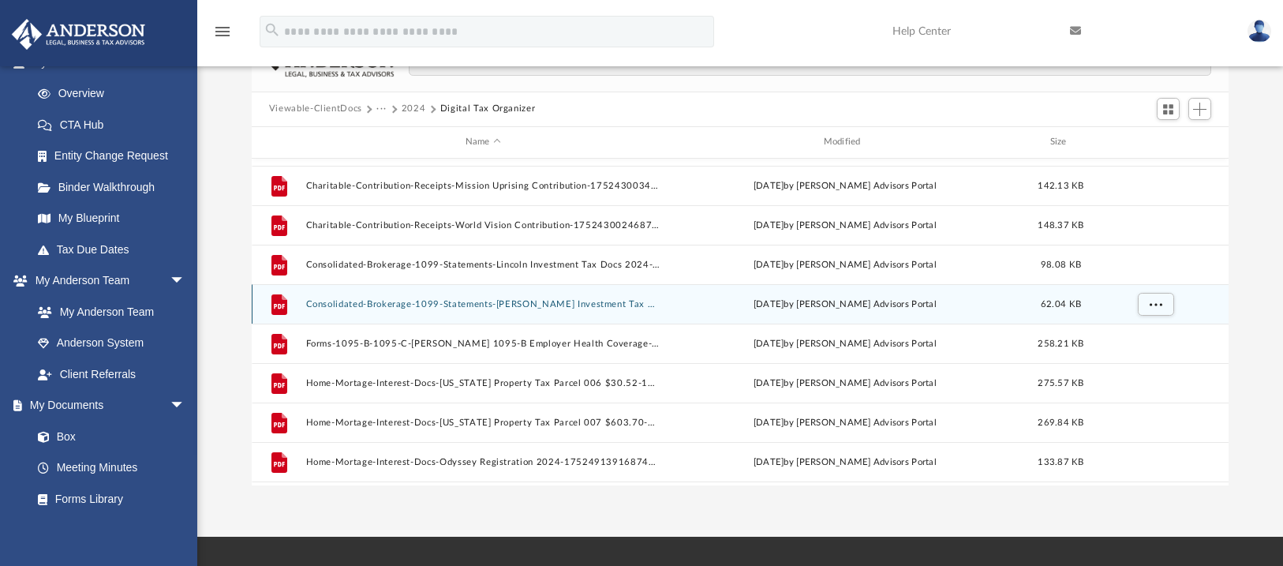
scroll to position [71, 0]
click at [476, 305] on button "Consolidated-Brokerage-1099-Statements-[PERSON_NAME] Investment Tax Docs 2024-1…" at bounding box center [482, 304] width 355 height 10
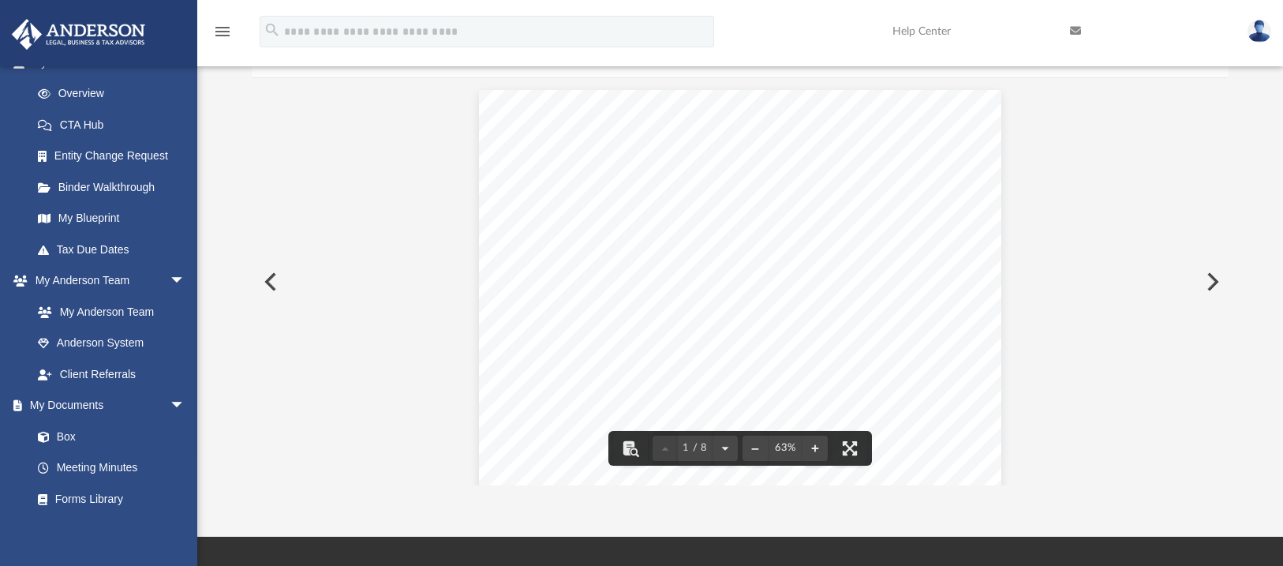
scroll to position [0, 0]
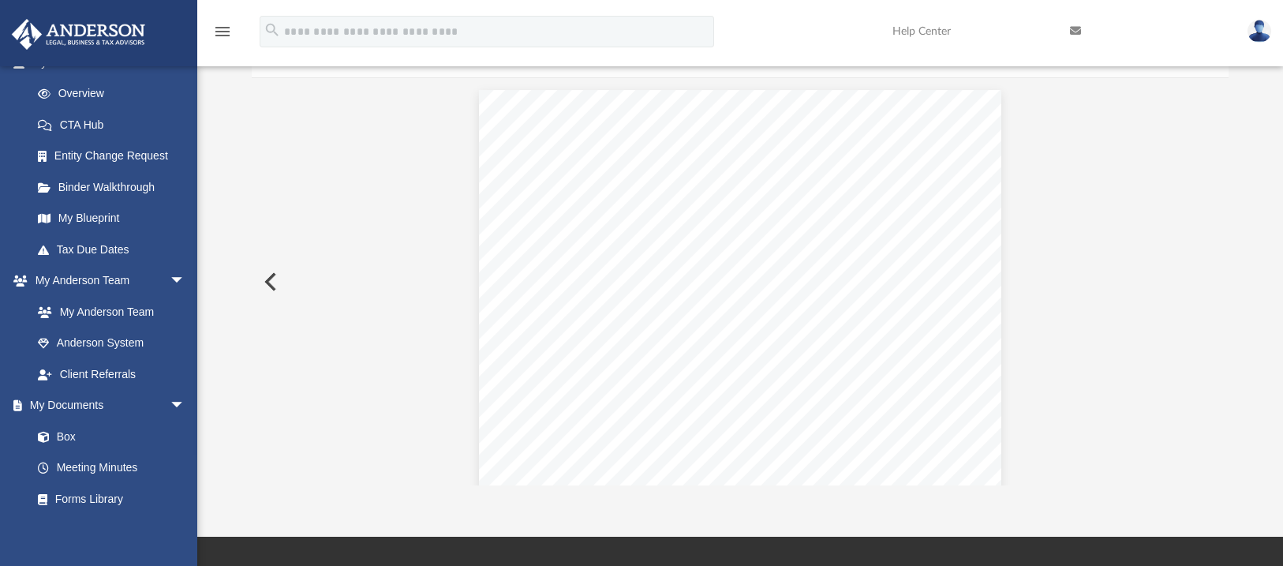
click at [269, 282] on button "Preview" at bounding box center [269, 282] width 35 height 44
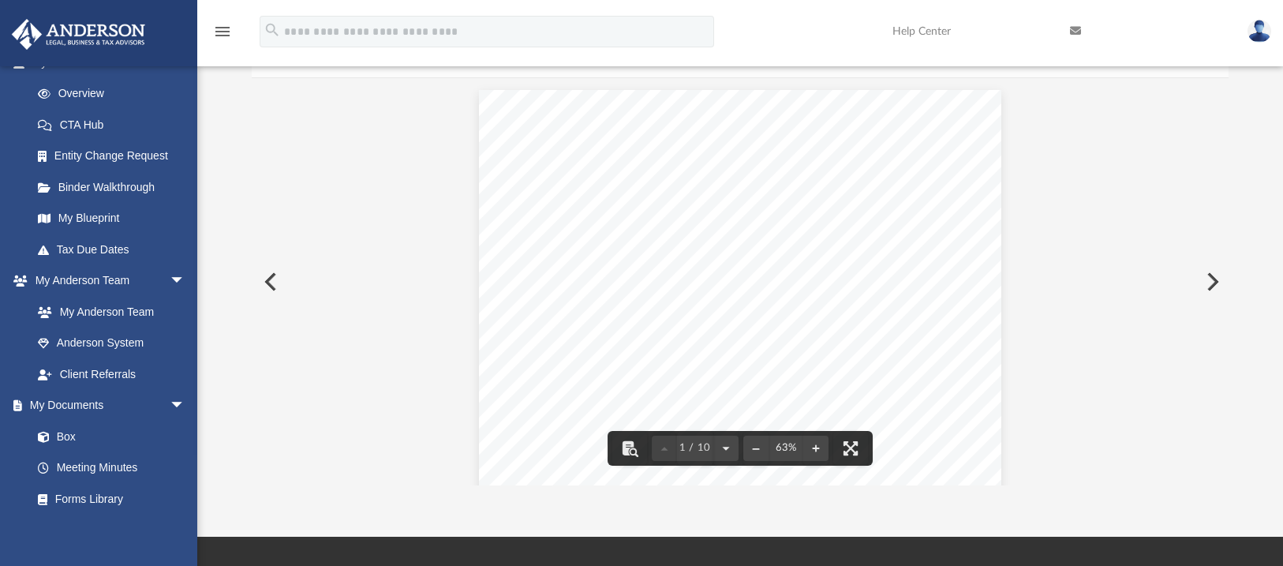
click at [762, 230] on div "Account Holder Information: Account Number: JKG-616846 Seq.# (JKG 227798) Recip…" at bounding box center [740, 291] width 522 height 403
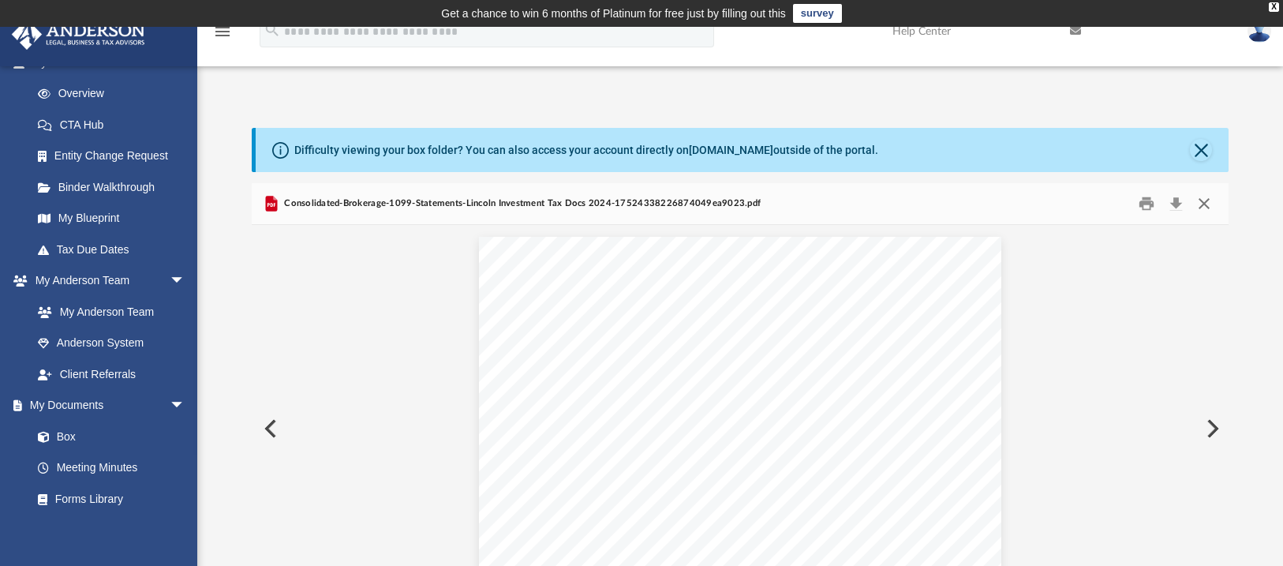
click at [1206, 204] on button "Close" at bounding box center [1204, 203] width 28 height 24
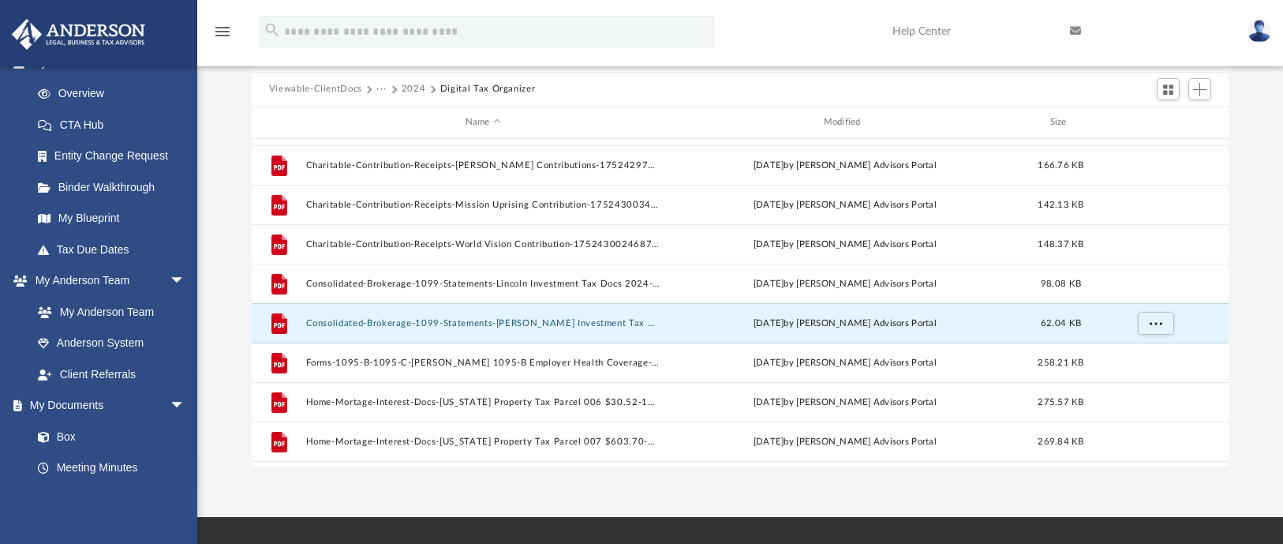
scroll to position [32, 0]
click at [484, 326] on button "Consolidated-Brokerage-1099-Statements-[PERSON_NAME] Investment Tax Docs 2024-1…" at bounding box center [482, 324] width 355 height 10
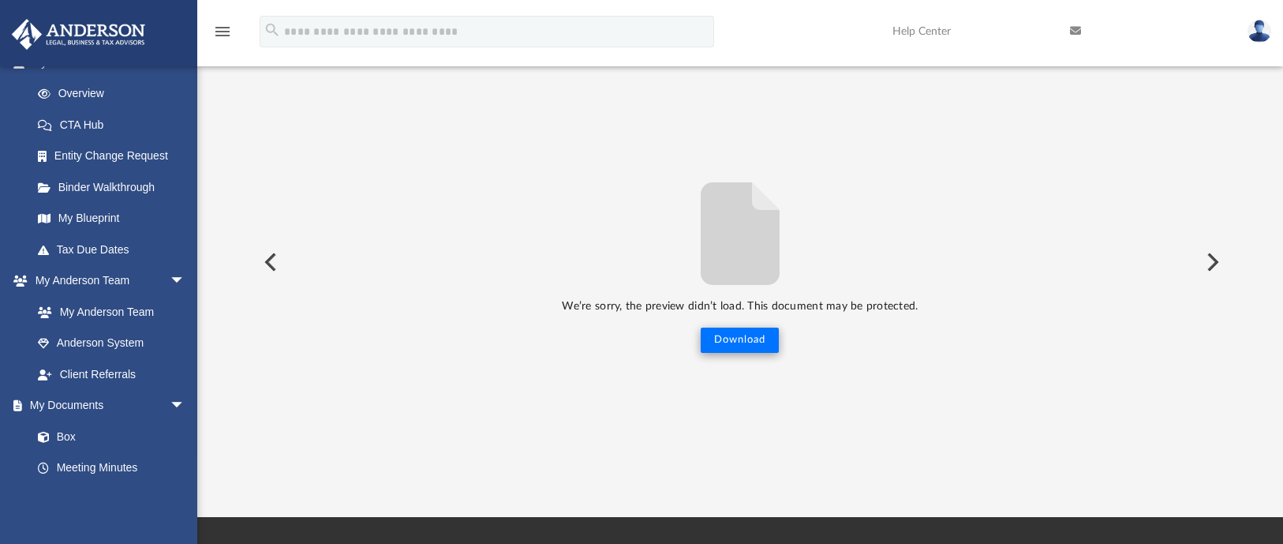
click at [717, 339] on button "Download" at bounding box center [740, 339] width 78 height 25
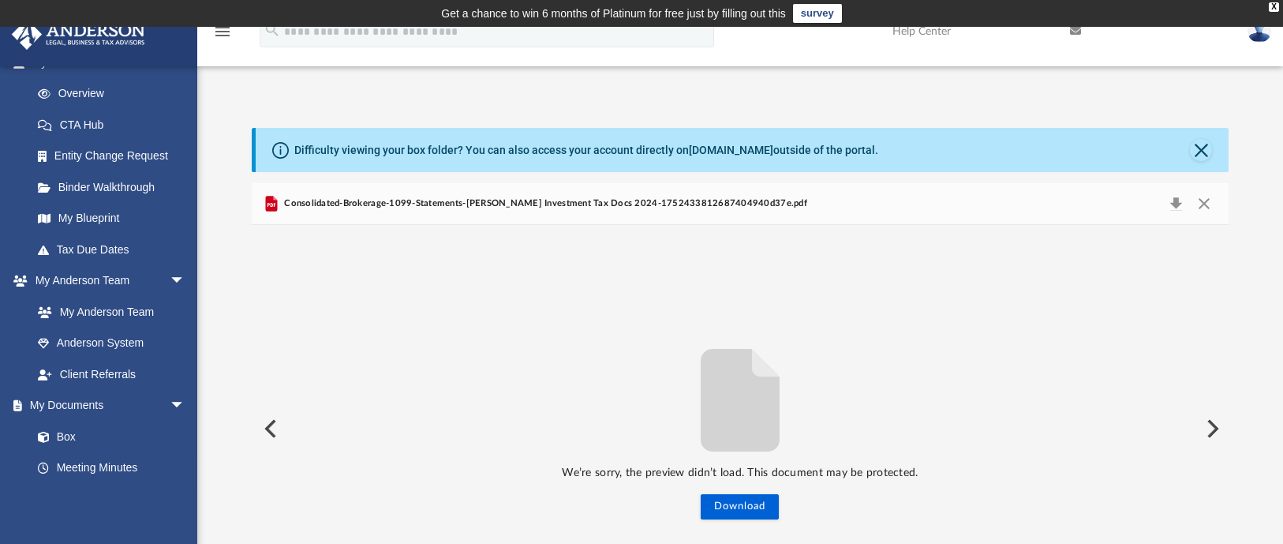
scroll to position [0, 0]
click at [1253, 270] on div "Difficulty viewing your box folder? You can also access your account directly o…" at bounding box center [740, 380] width 1086 height 504
click at [1208, 202] on button "Close" at bounding box center [1204, 204] width 28 height 22
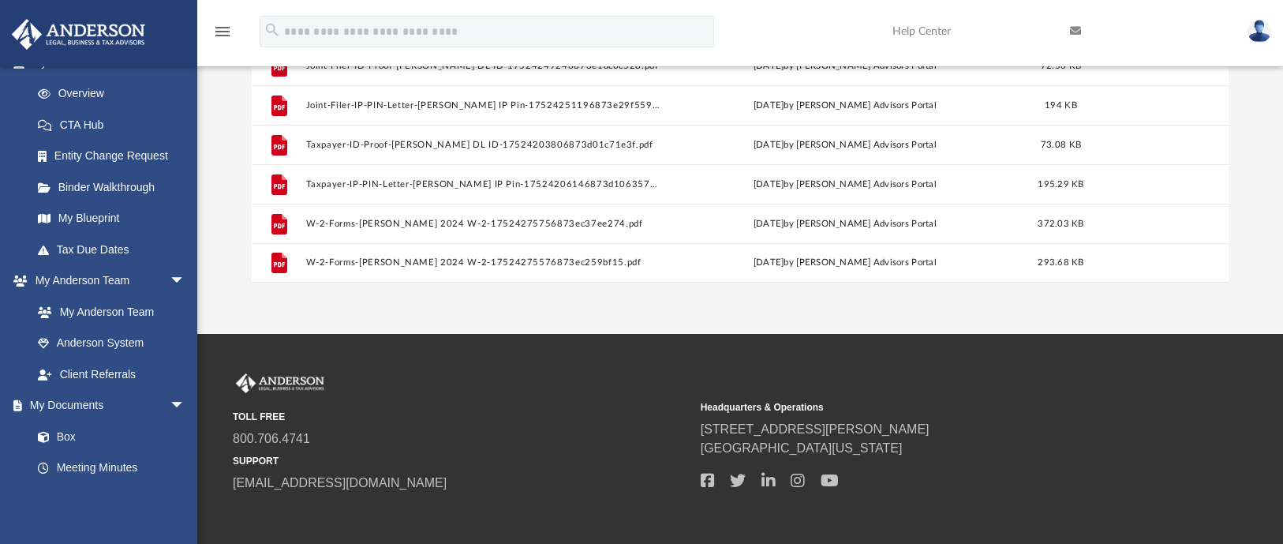
scroll to position [342, 0]
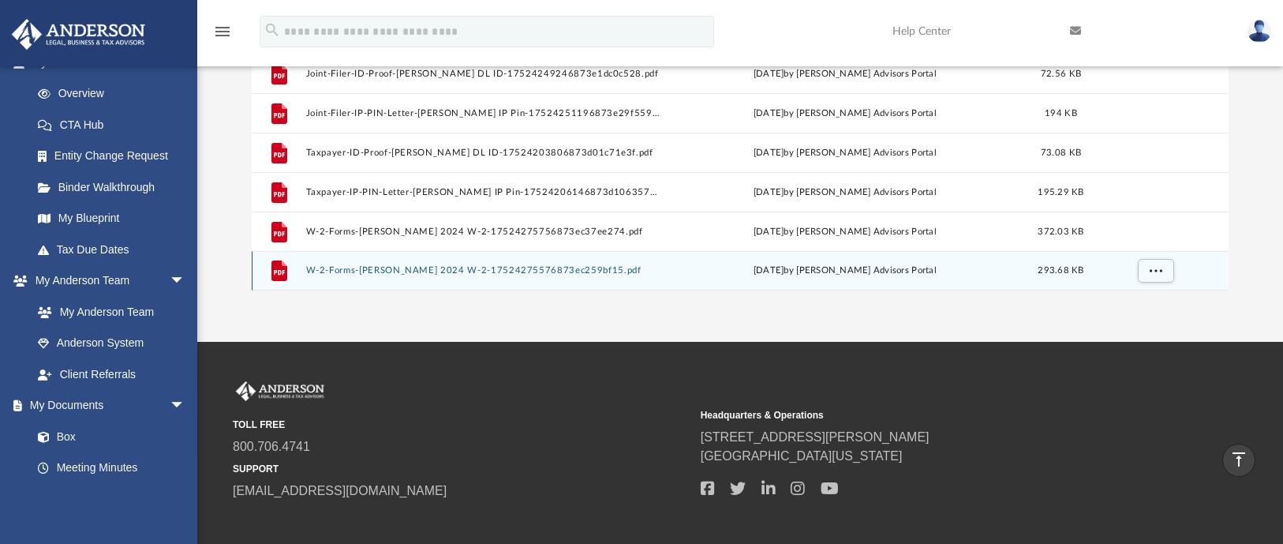
click at [419, 267] on button "W-2-Forms-[PERSON_NAME] 2024 W-2-17524275576873ec259bf15.pdf" at bounding box center [482, 270] width 355 height 10
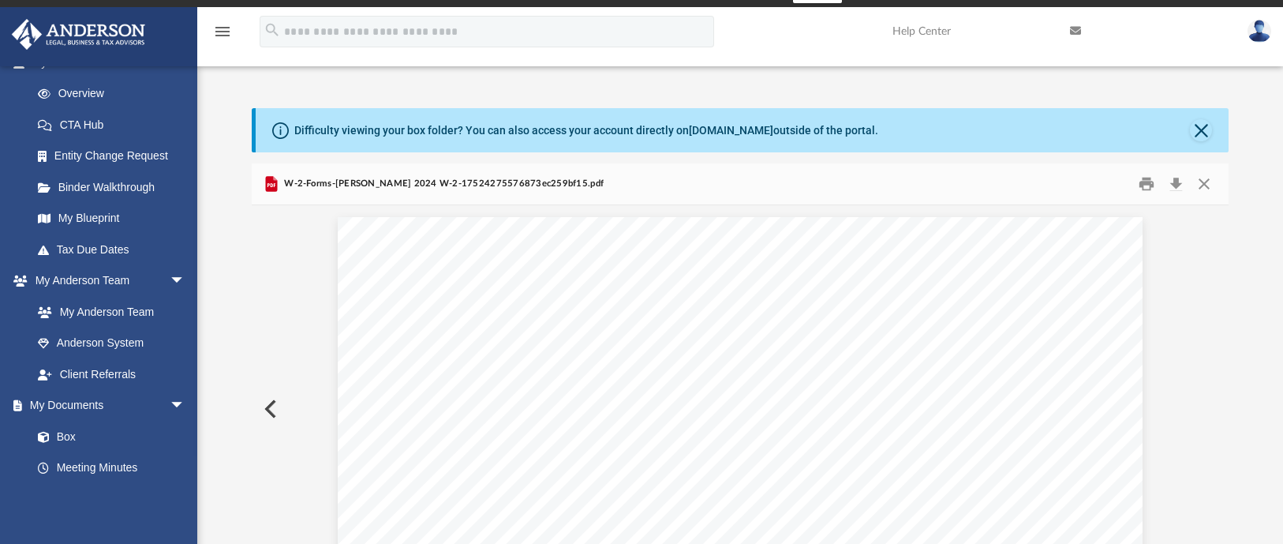
scroll to position [15, 0]
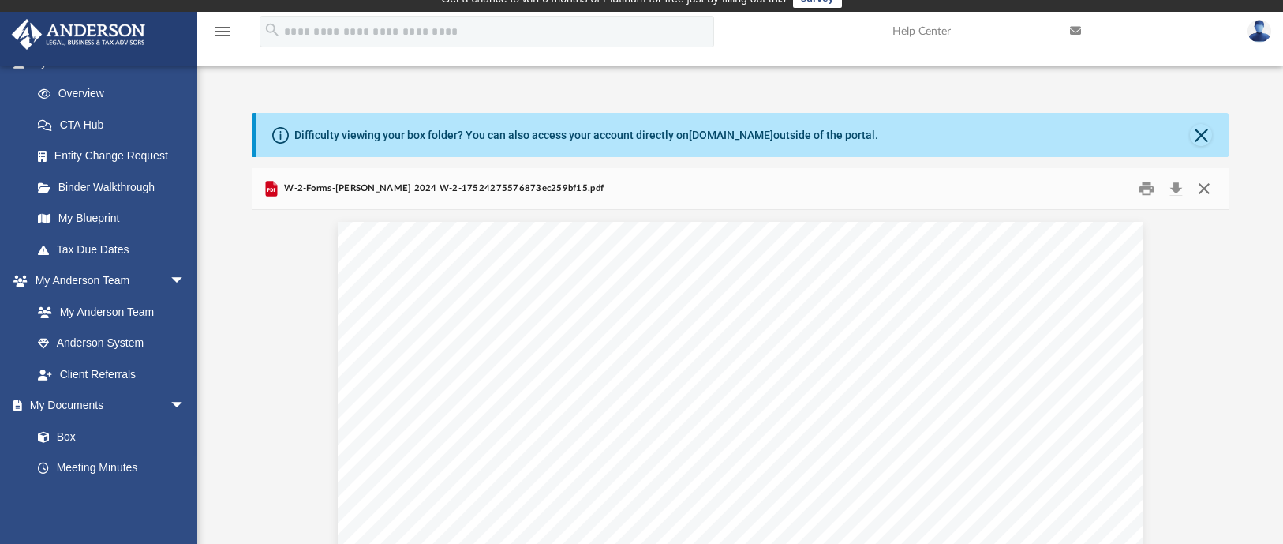
click at [1202, 191] on button "Close" at bounding box center [1204, 188] width 28 height 24
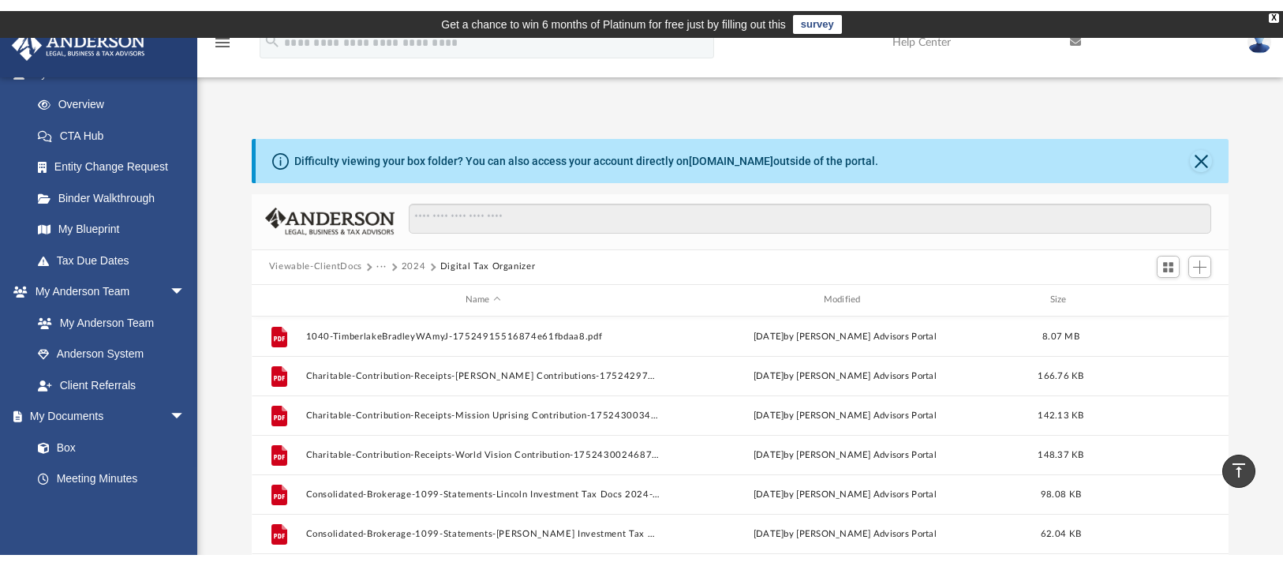
scroll to position [0, 0]
